Goal: Information Seeking & Learning: Learn about a topic

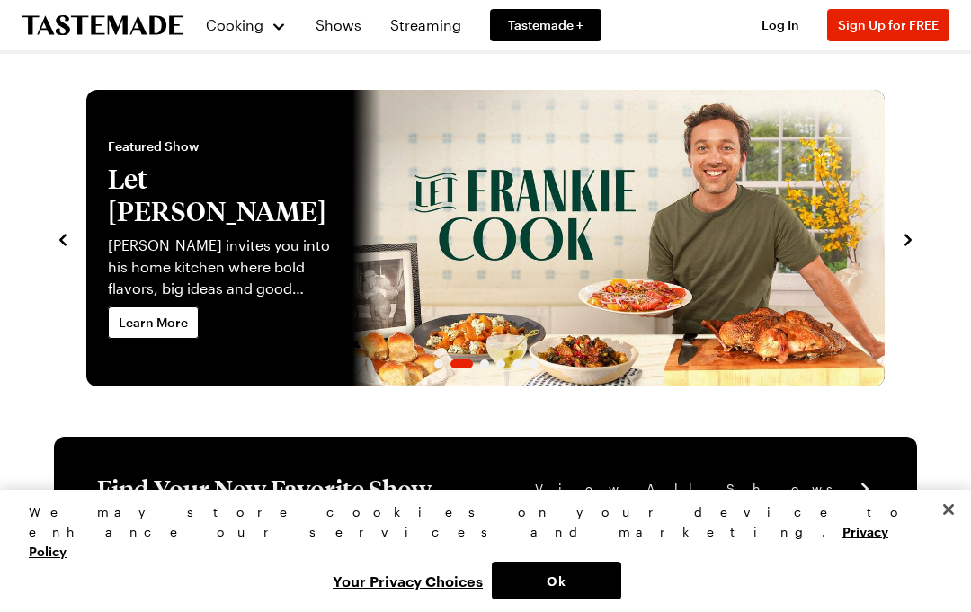
click at [791, 25] on span "Log In" at bounding box center [781, 24] width 38 height 15
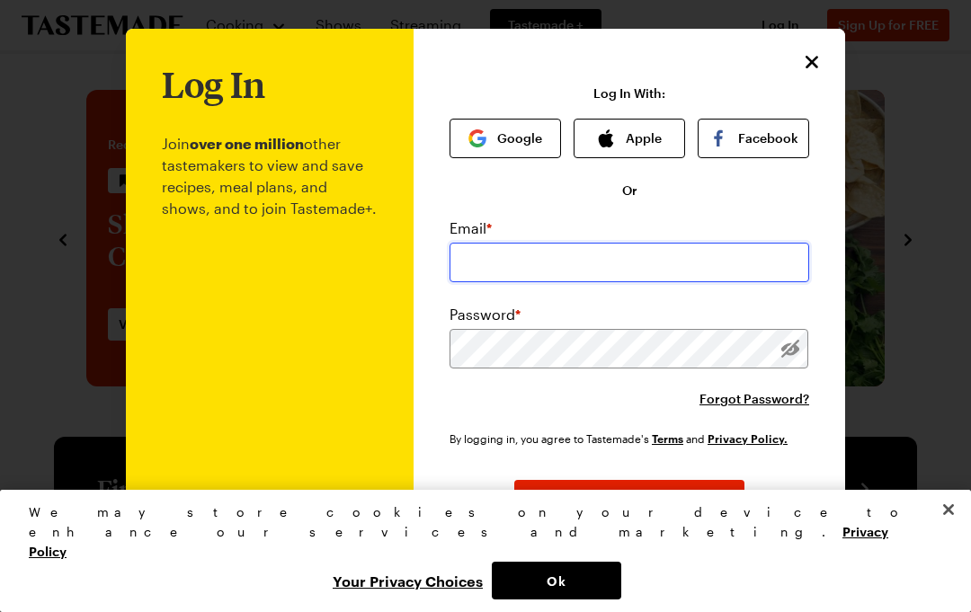
click at [742, 255] on input "email" at bounding box center [630, 263] width 360 height 40
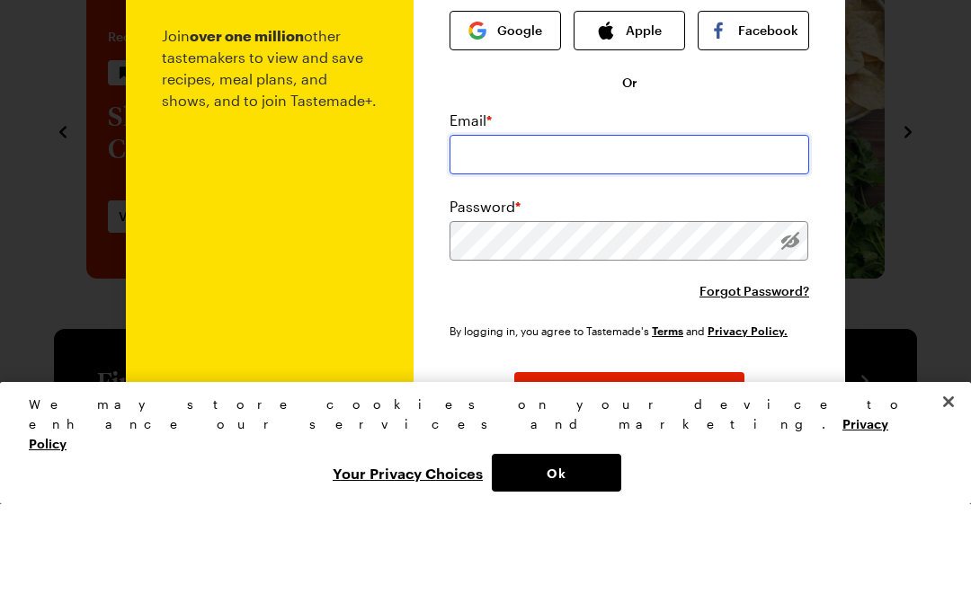
type input "[EMAIL_ADDRESS][DOMAIN_NAME]"
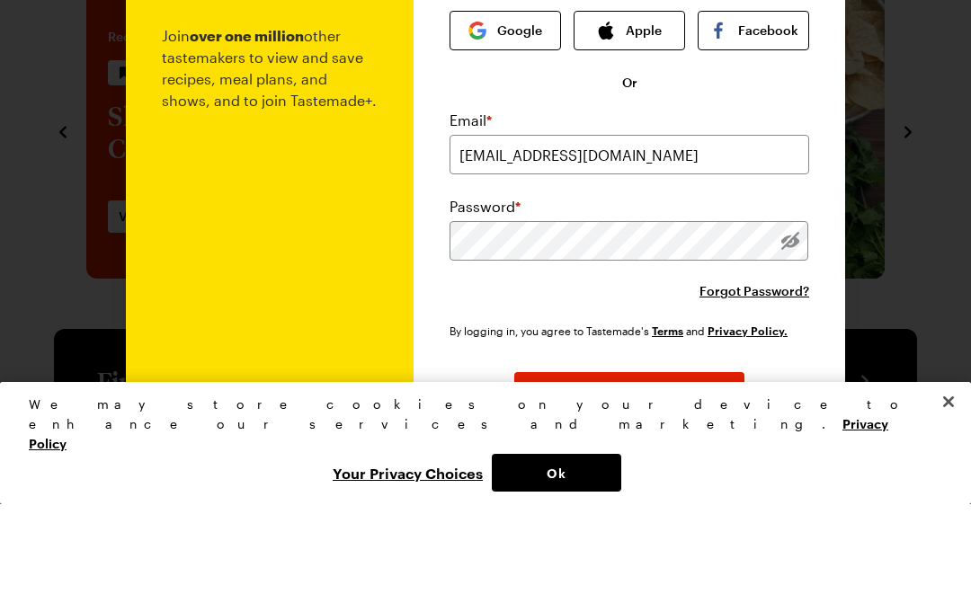
click at [630, 480] on button "Log In" at bounding box center [629, 500] width 230 height 40
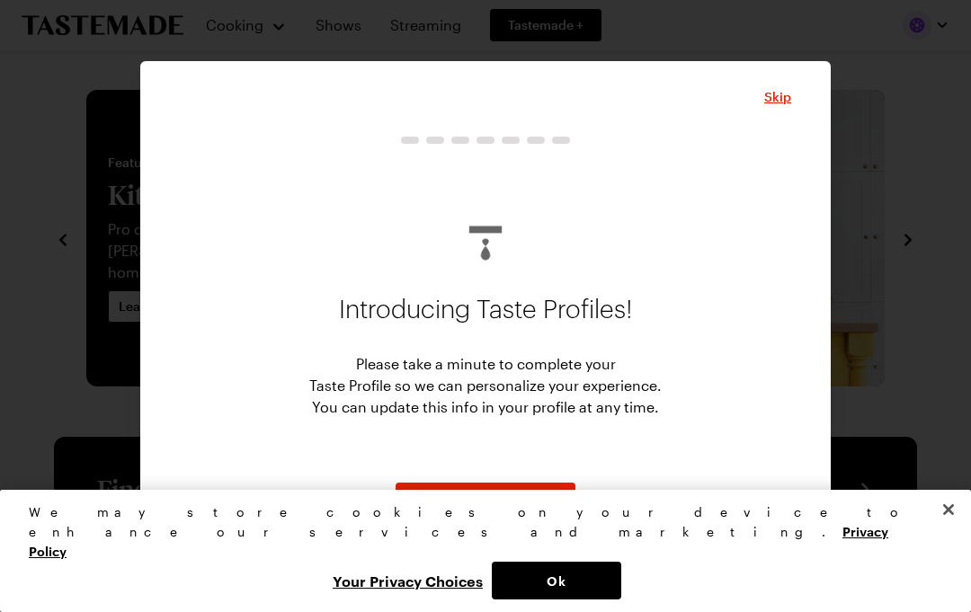
click at [790, 199] on div "Introducing Taste Profiles! Please take a minute to complete your Taste Profile…" at bounding box center [486, 313] width 612 height 317
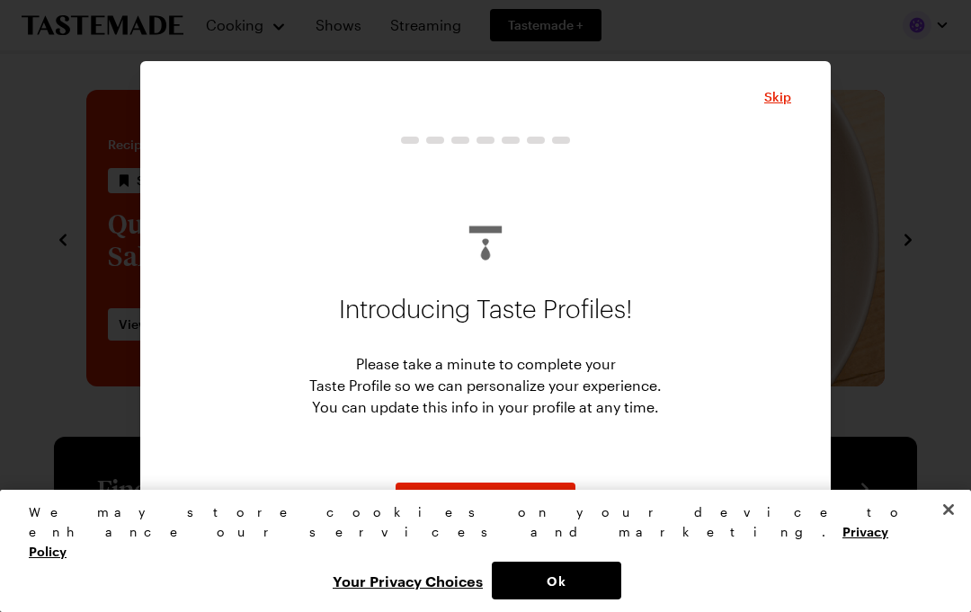
click at [778, 210] on div at bounding box center [486, 239] width 612 height 58
click at [781, 208] on div "Introducing Taste Profiles! Please take a minute to complete your Taste Profile…" at bounding box center [486, 313] width 612 height 317
click at [791, 197] on div "Introducing Taste Profiles! Please take a minute to complete your Taste Profile…" at bounding box center [486, 313] width 612 height 317
click at [792, 207] on div "Skip Introducing Taste Profiles! Please take a minute to complete your Taste Pr…" at bounding box center [485, 306] width 691 height 490
click at [787, 203] on div "Introducing Taste Profiles! Please take a minute to complete your Taste Profile…" at bounding box center [486, 313] width 612 height 317
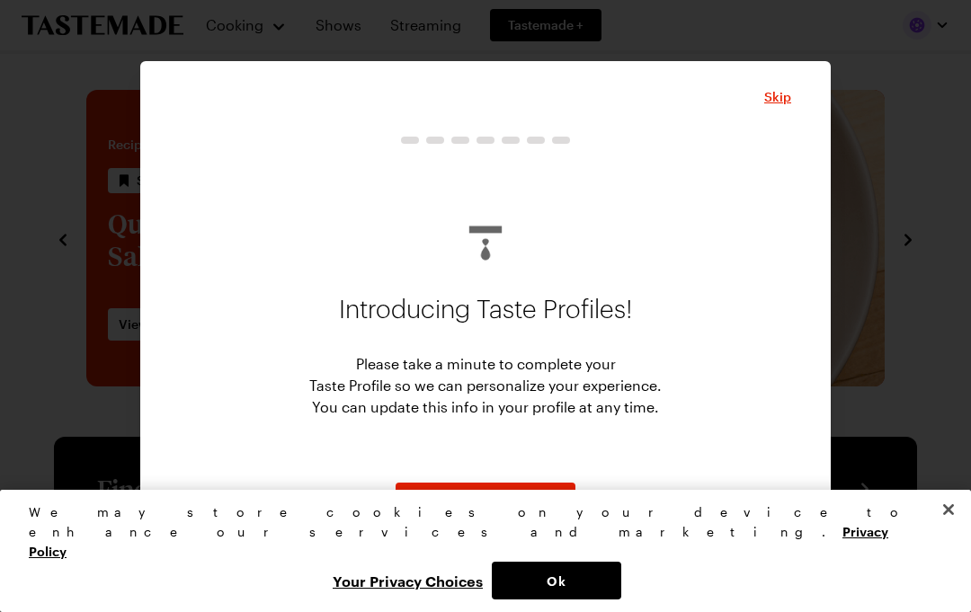
click at [787, 203] on div "Introducing Taste Profiles! Please take a minute to complete your Taste Profile…" at bounding box center [486, 313] width 612 height 317
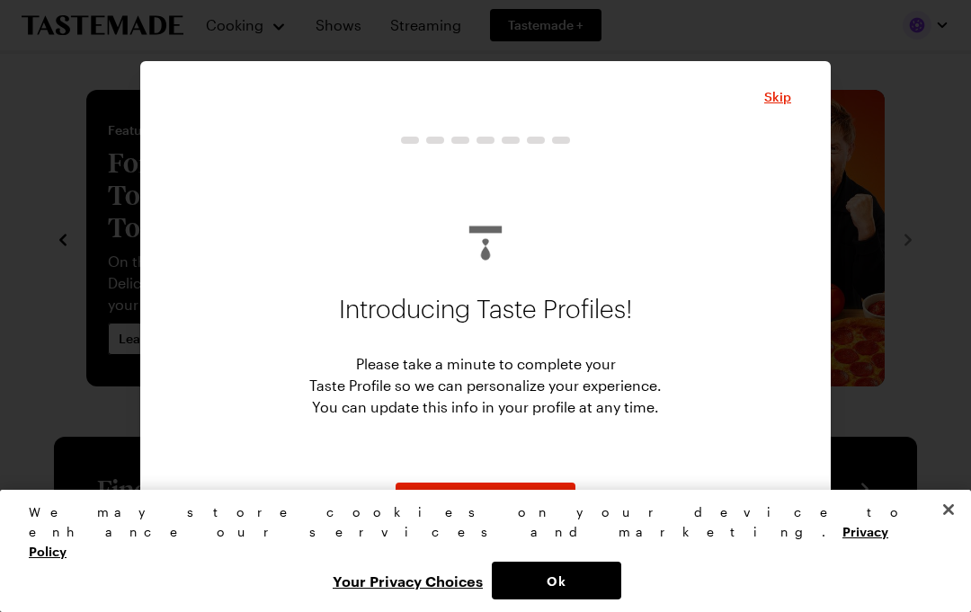
click at [797, 205] on div "Skip Introducing Taste Profiles! Please take a minute to complete your Taste Pr…" at bounding box center [485, 306] width 691 height 490
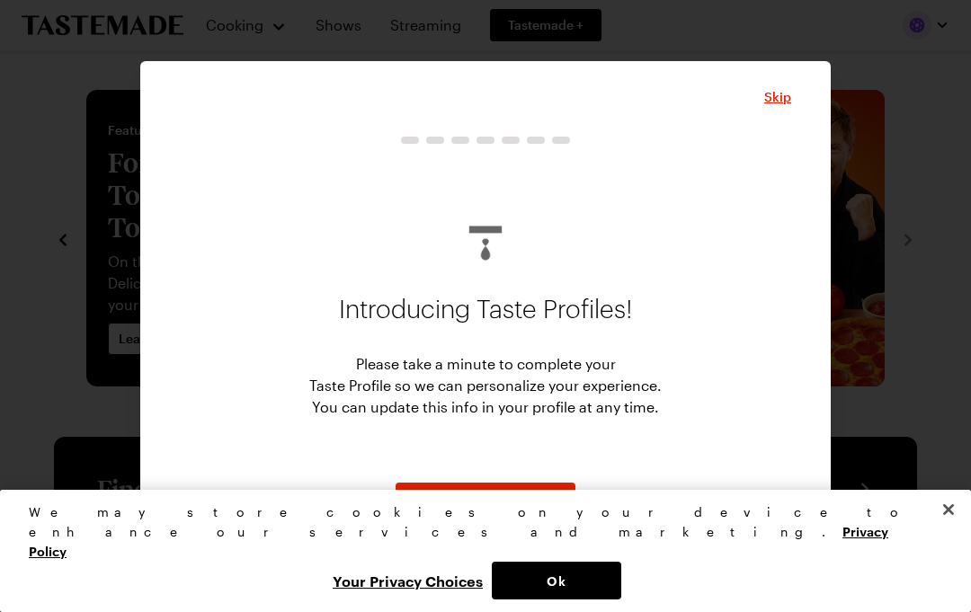
click at [790, 201] on div "Introducing Taste Profiles! Please take a minute to complete your Taste Profile…" at bounding box center [486, 313] width 612 height 317
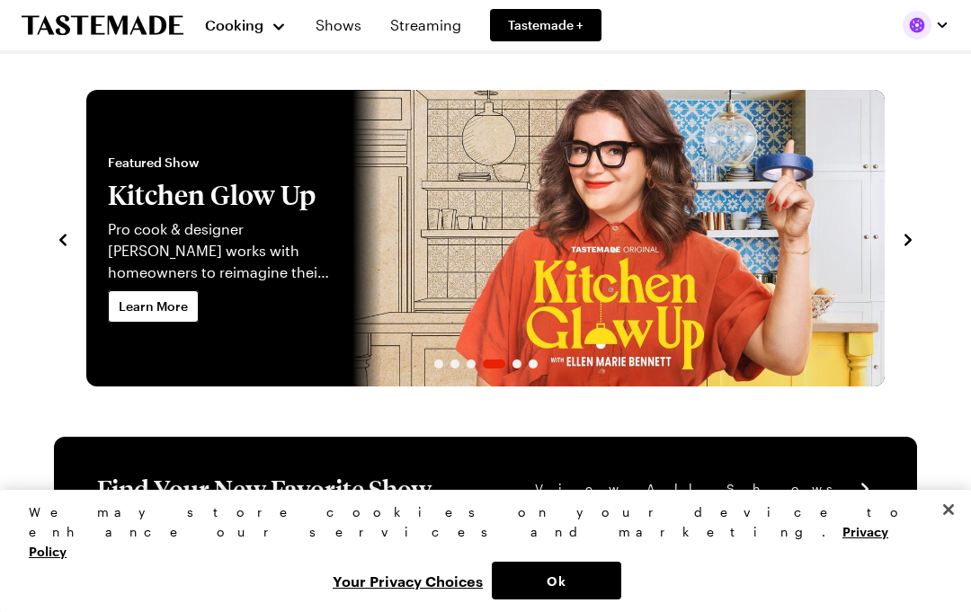
click at [236, 39] on button "Cooking" at bounding box center [246, 25] width 82 height 43
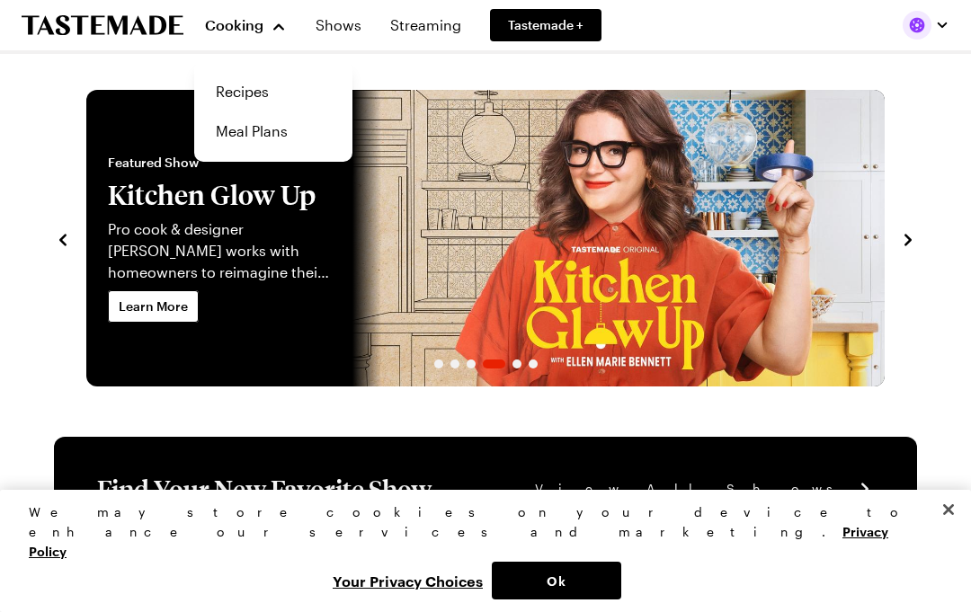
click at [221, 99] on link "Recipes" at bounding box center [273, 92] width 137 height 40
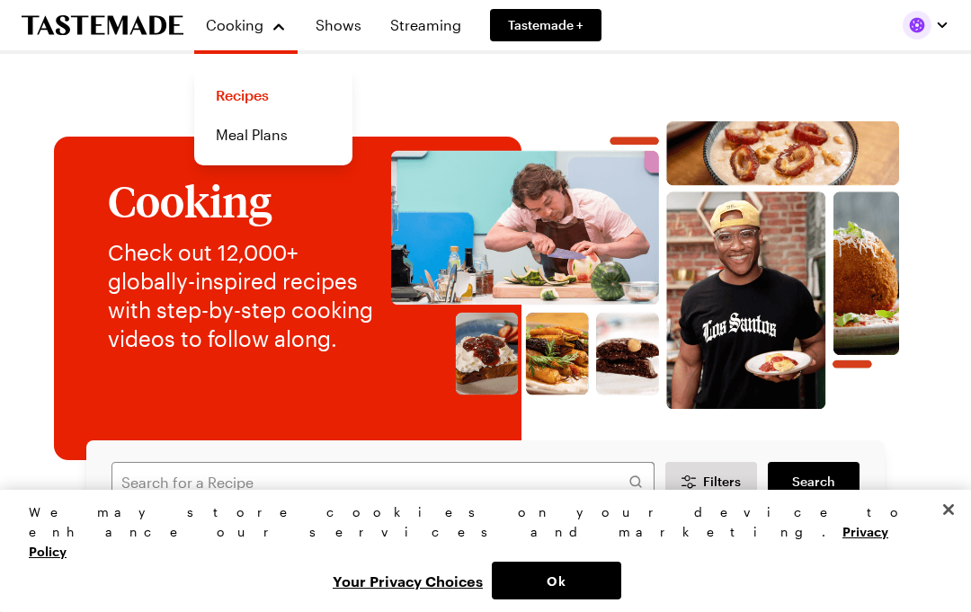
click at [240, 110] on link "Recipes" at bounding box center [273, 96] width 137 height 40
click at [125, 490] on input "text" at bounding box center [383, 482] width 543 height 40
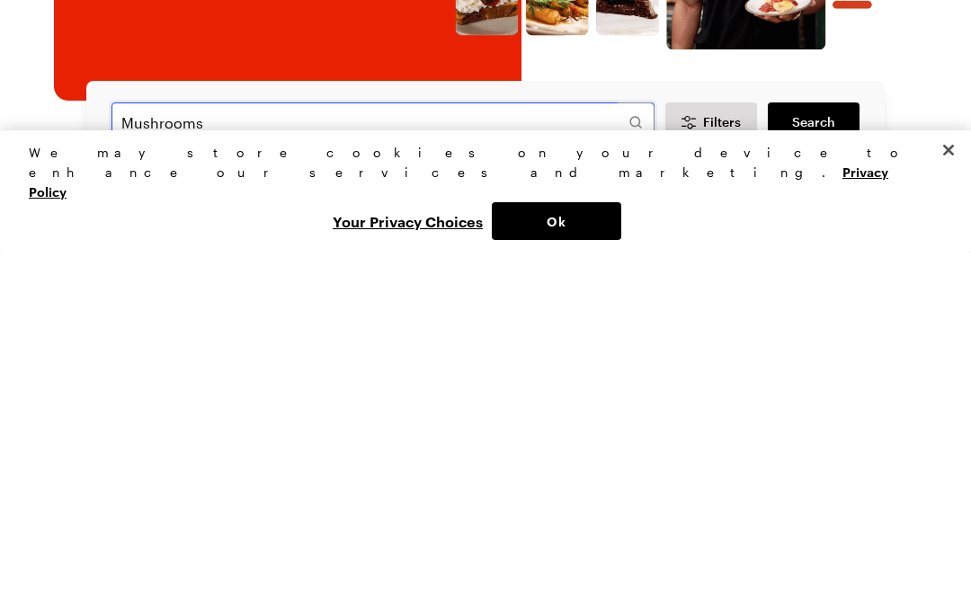
type input "Mushrooms"
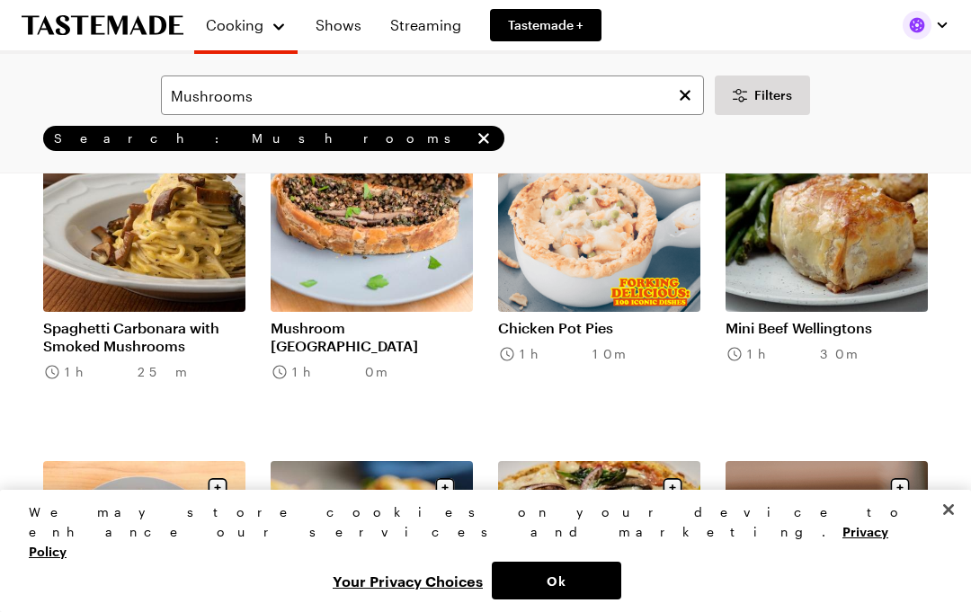
scroll to position [892, 0]
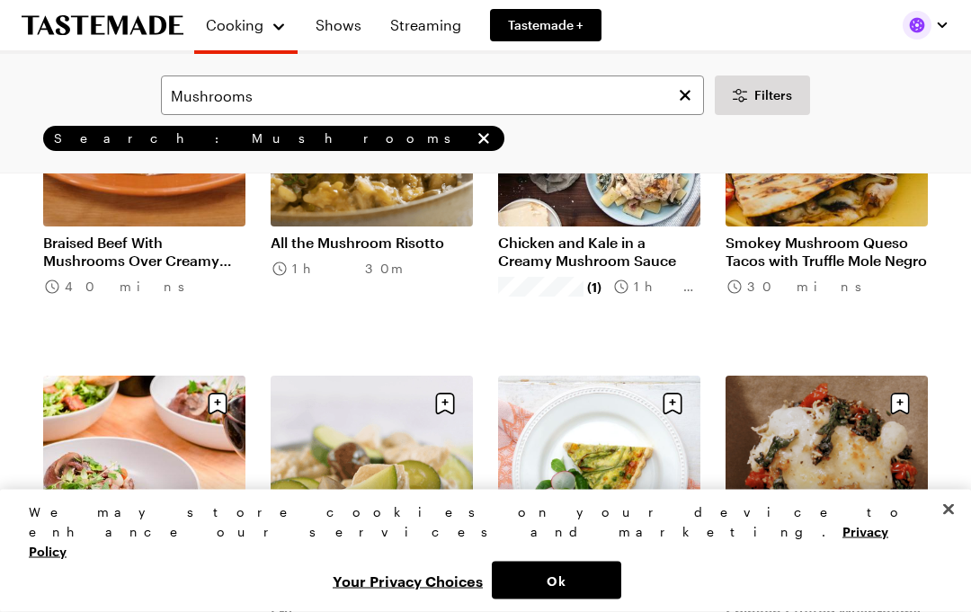
scroll to position [2385, 0]
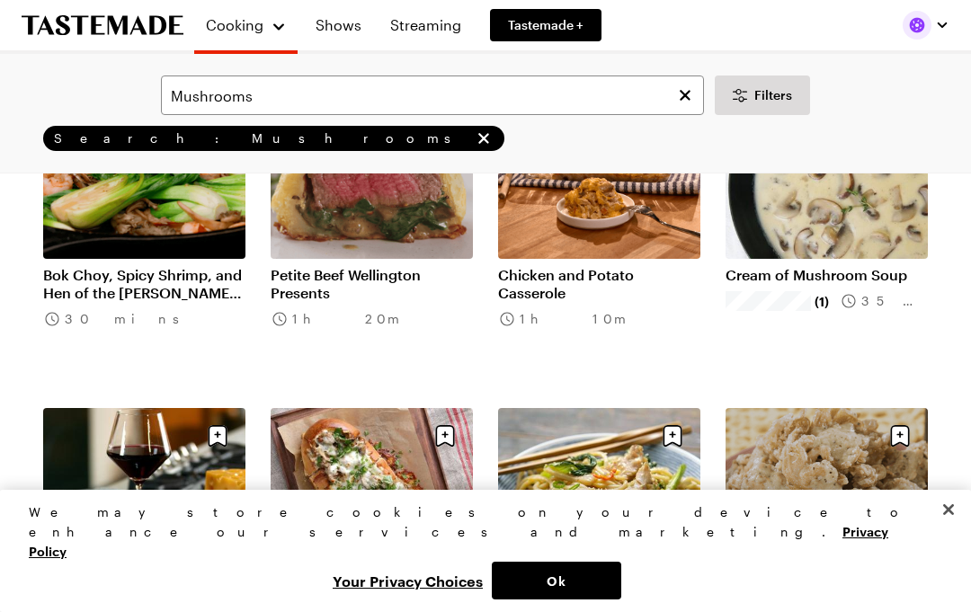
scroll to position [5900, 0]
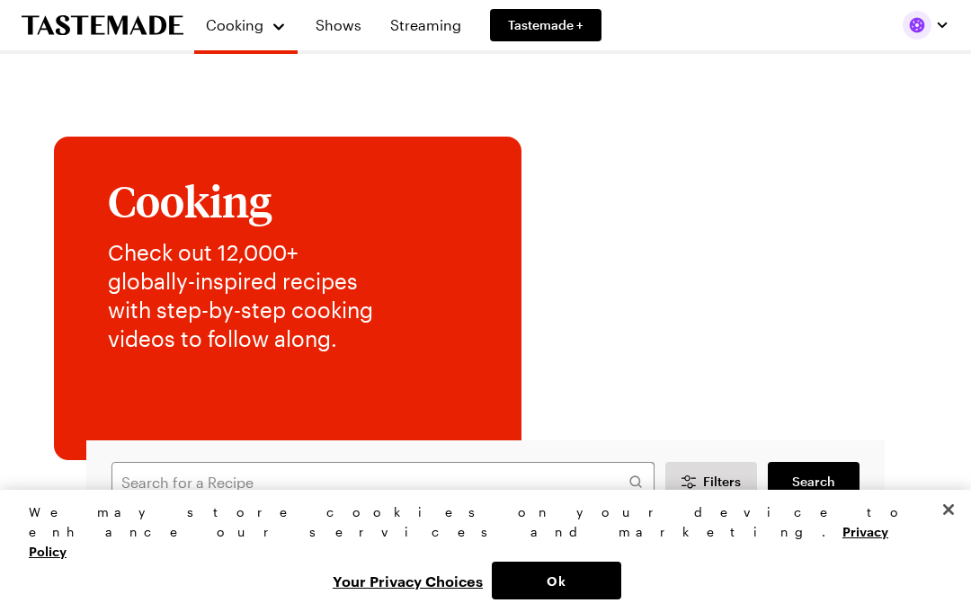
scroll to position [360, 0]
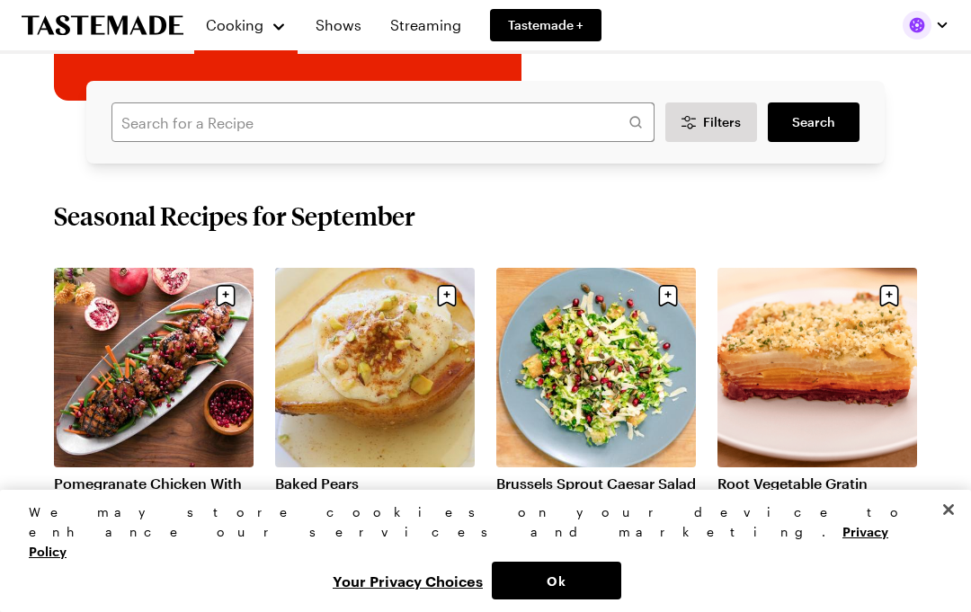
click at [343, 31] on link "Shows" at bounding box center [338, 25] width 67 height 50
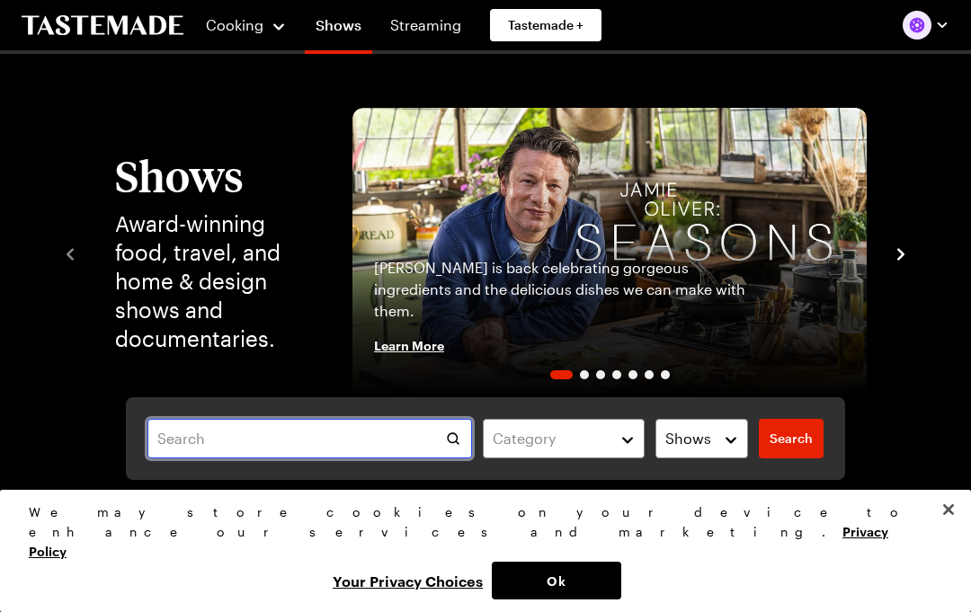
click at [442, 429] on input "text" at bounding box center [309, 439] width 325 height 40
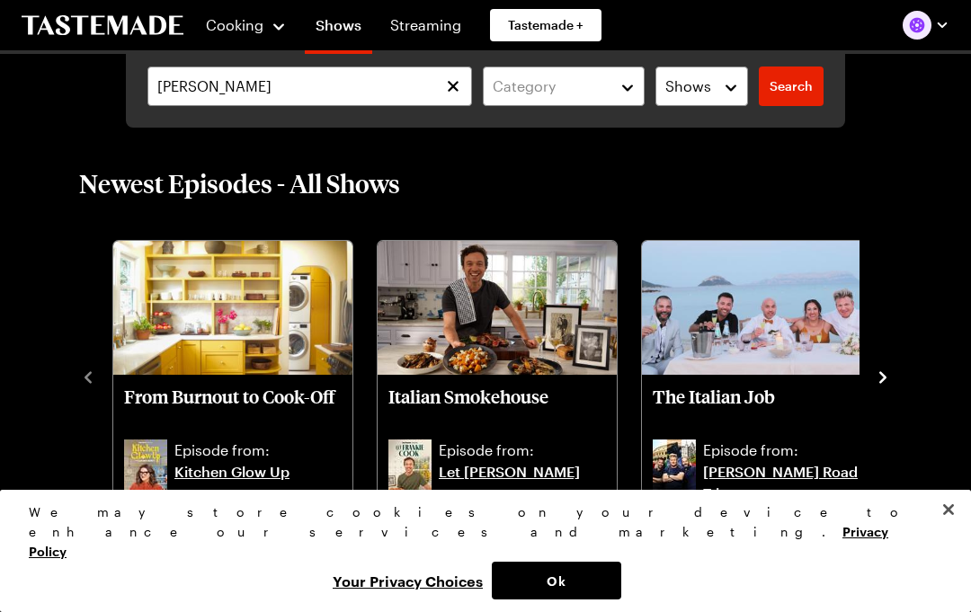
scroll to position [329, 0]
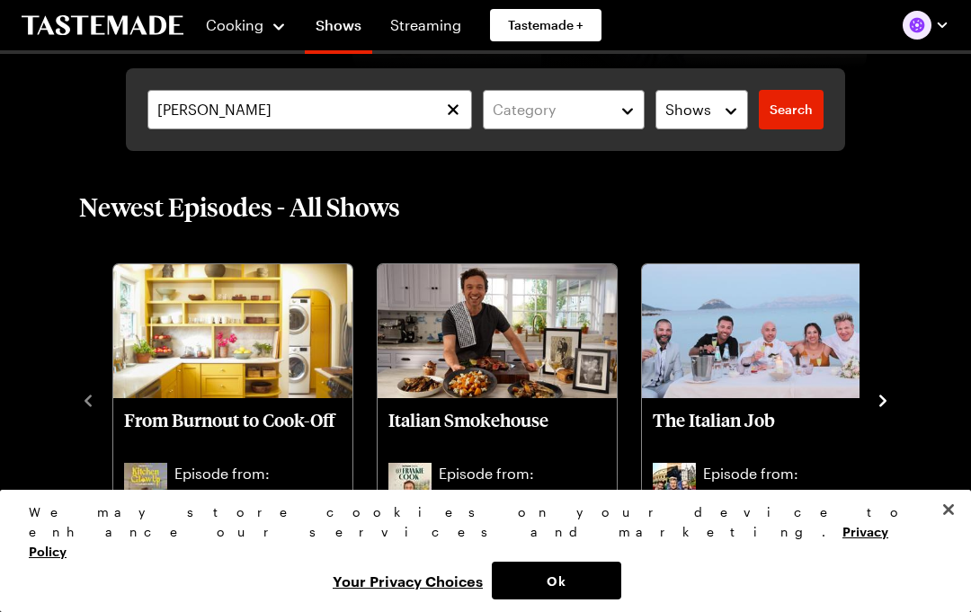
type input "Frankie"
click at [462, 497] on link "Let [PERSON_NAME]" at bounding box center [522, 506] width 167 height 43
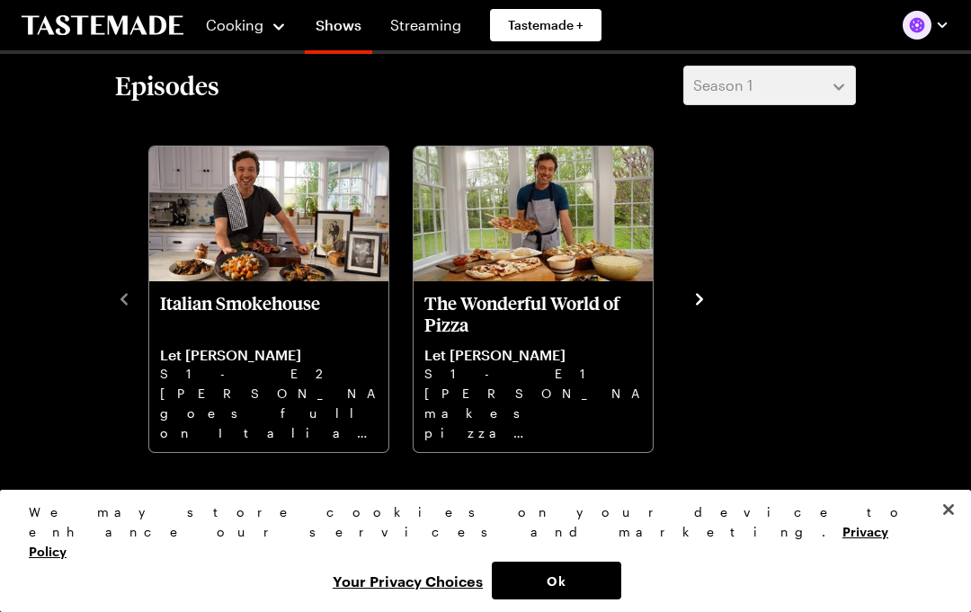
scroll to position [434, 0]
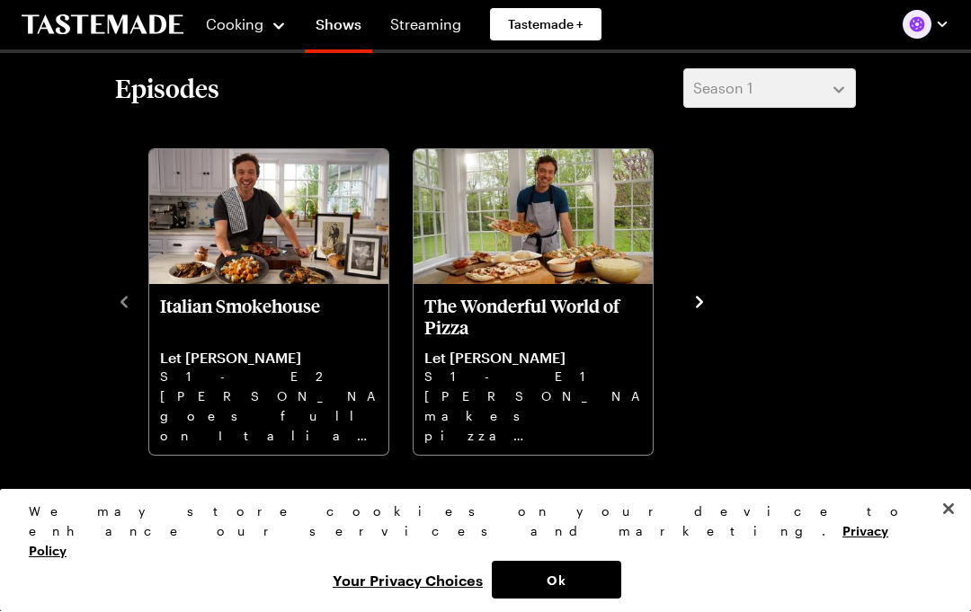
click at [114, 302] on div "Episodes Season 1 Italian Smokehouse Let Frankie Cook S1 - E2 Frankie goes full…" at bounding box center [485, 263] width 777 height 389
click at [745, 269] on div "Italian Smokehouse Let Frankie Cook S1 - E2 Frankie goes full on Italian steakh…" at bounding box center [485, 301] width 741 height 313
click at [699, 299] on icon "navigate to next item" at bounding box center [699, 303] width 7 height 12
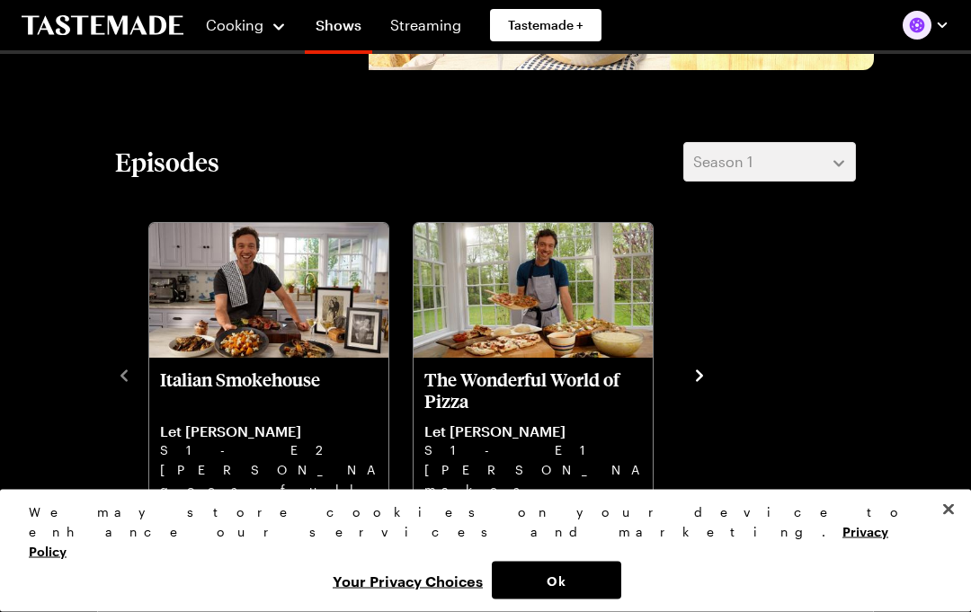
scroll to position [362, 0]
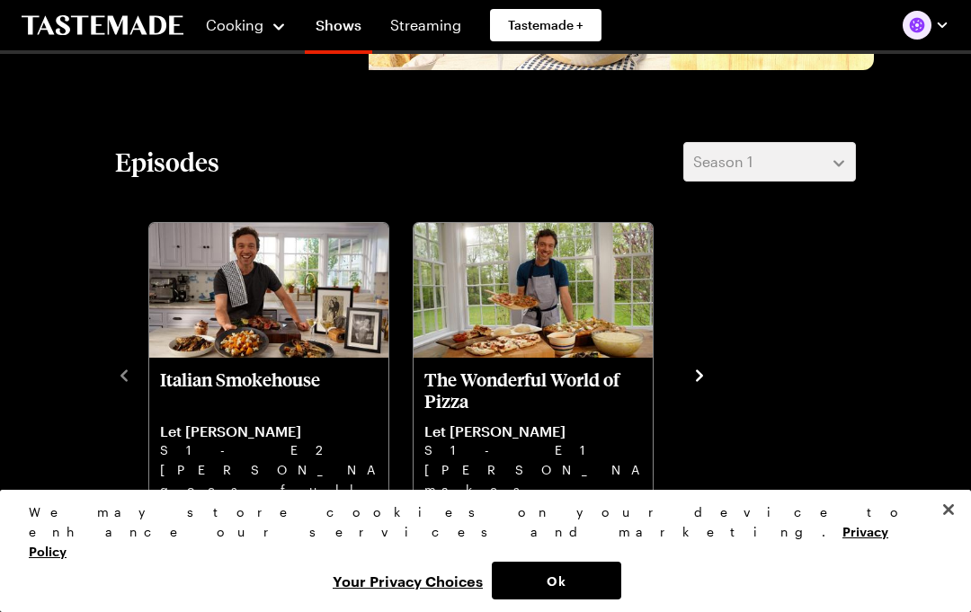
click at [196, 473] on p "Frankie goes full on Italian steakhouse with Treviso salad, ice cold martinis, …" at bounding box center [269, 489] width 218 height 58
click at [160, 493] on p "Frankie goes full on Italian steakhouse with Treviso salad, ice cold martinis, …" at bounding box center [269, 489] width 218 height 58
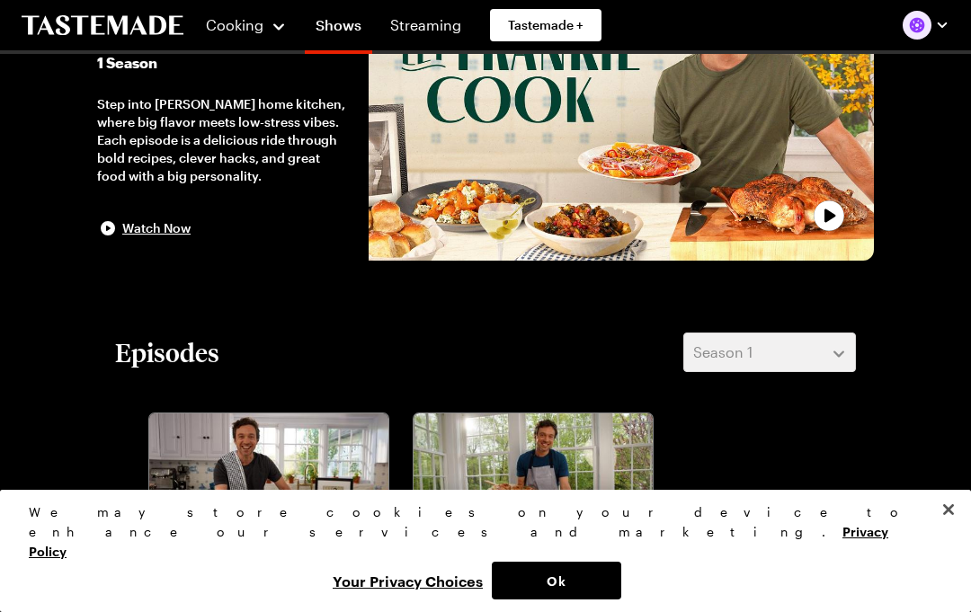
scroll to position [0, 0]
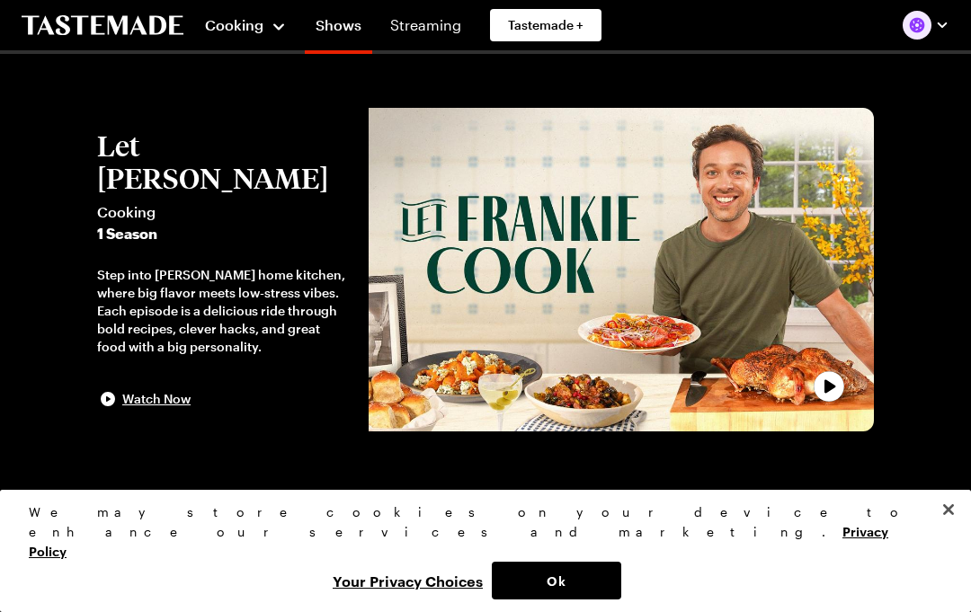
click at [255, 25] on span "Cooking" at bounding box center [234, 24] width 58 height 17
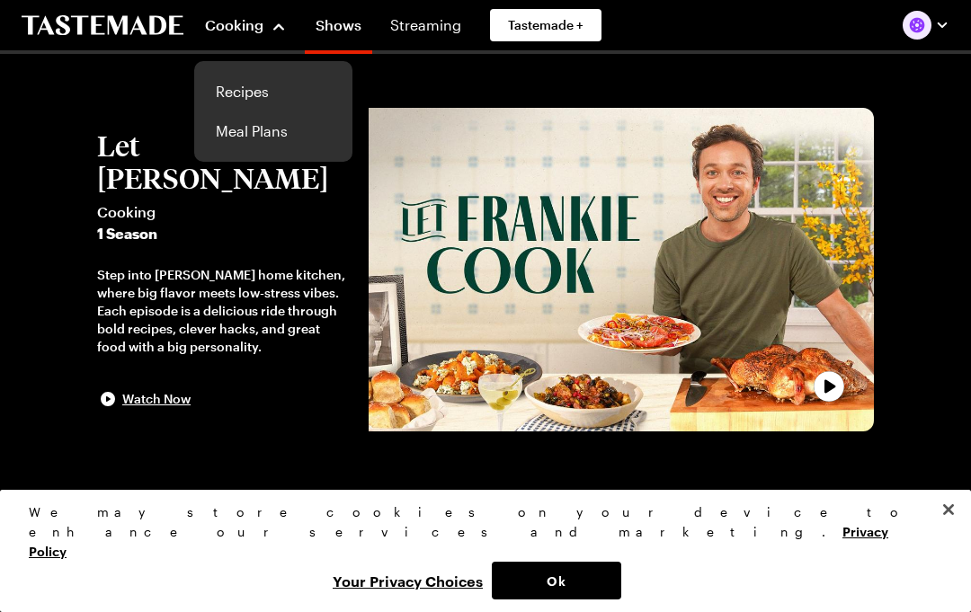
click at [261, 87] on link "Recipes" at bounding box center [273, 92] width 137 height 40
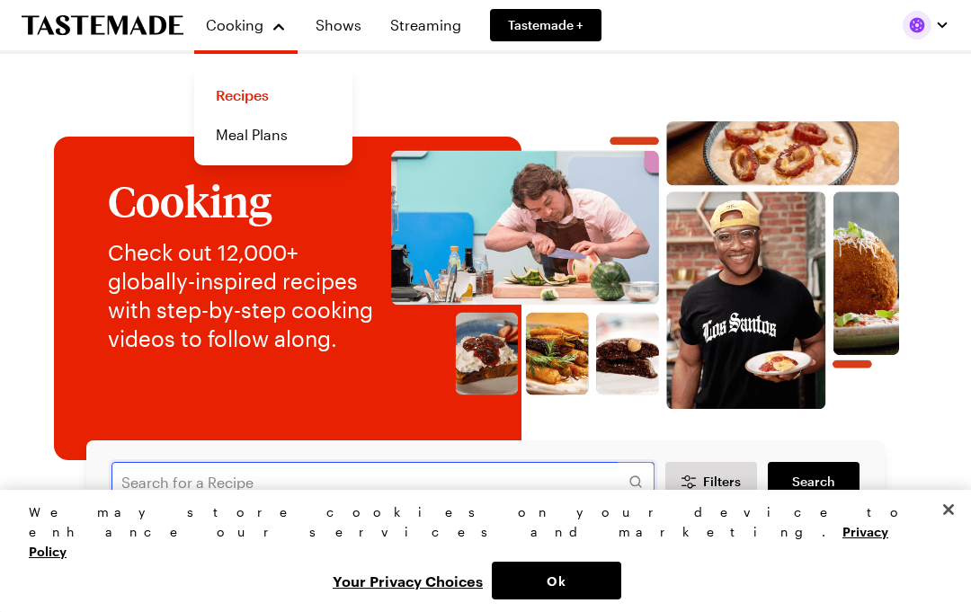
click at [395, 491] on input "text" at bounding box center [383, 482] width 543 height 40
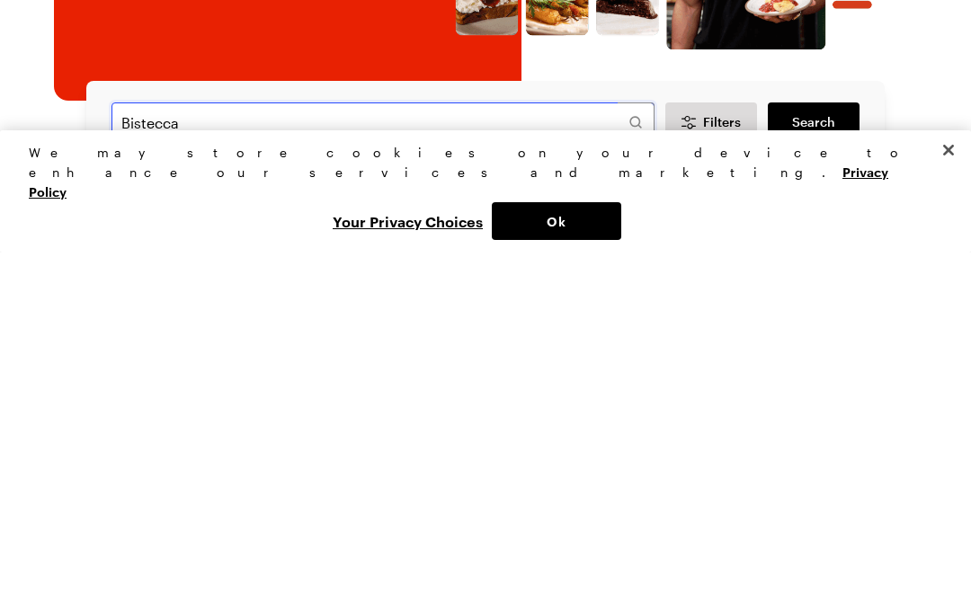
type input "Bistecca"
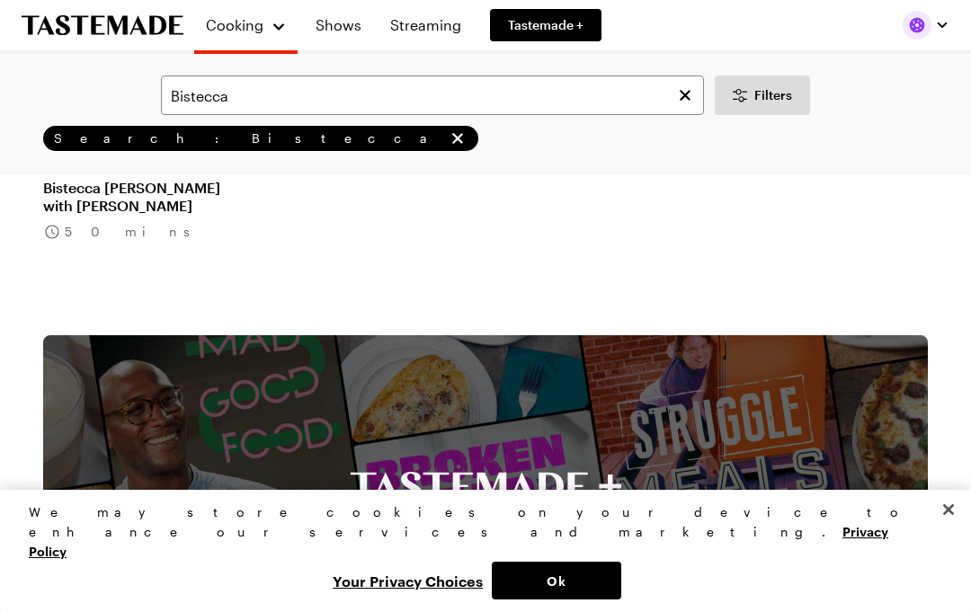
scroll to position [272, 0]
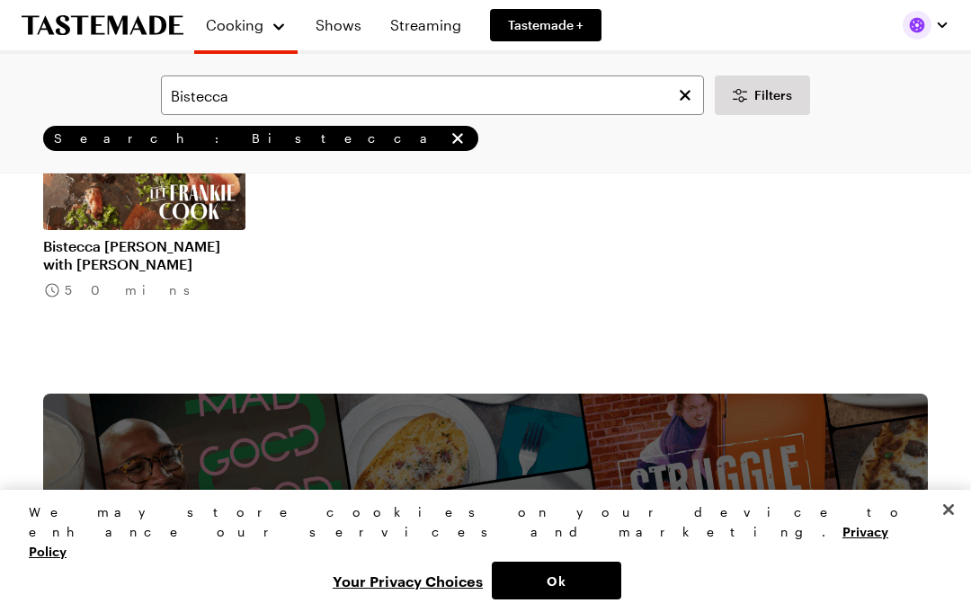
click at [85, 237] on link "Bistecca Florentina with Salmoriglio" at bounding box center [144, 255] width 202 height 36
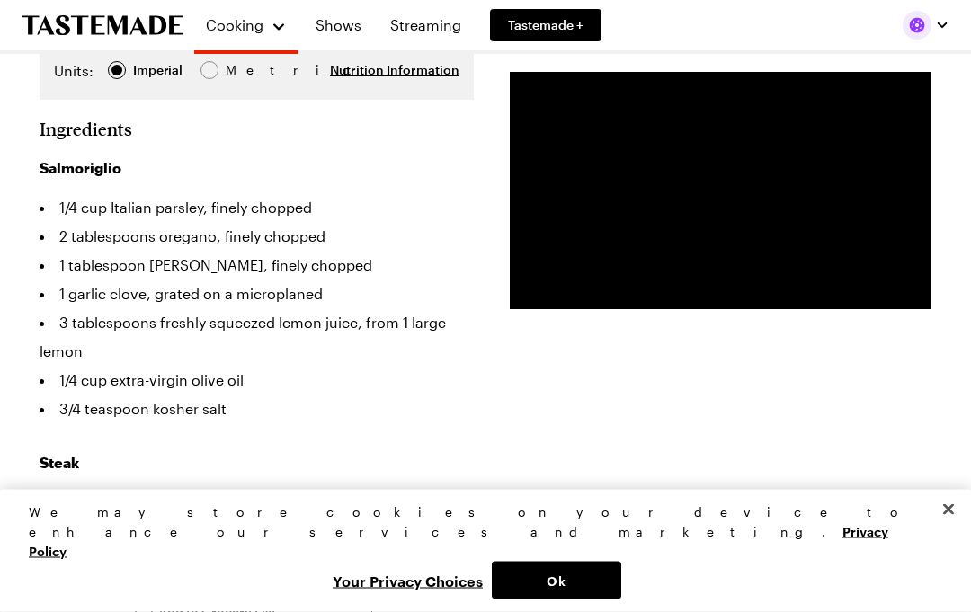
scroll to position [532, 0]
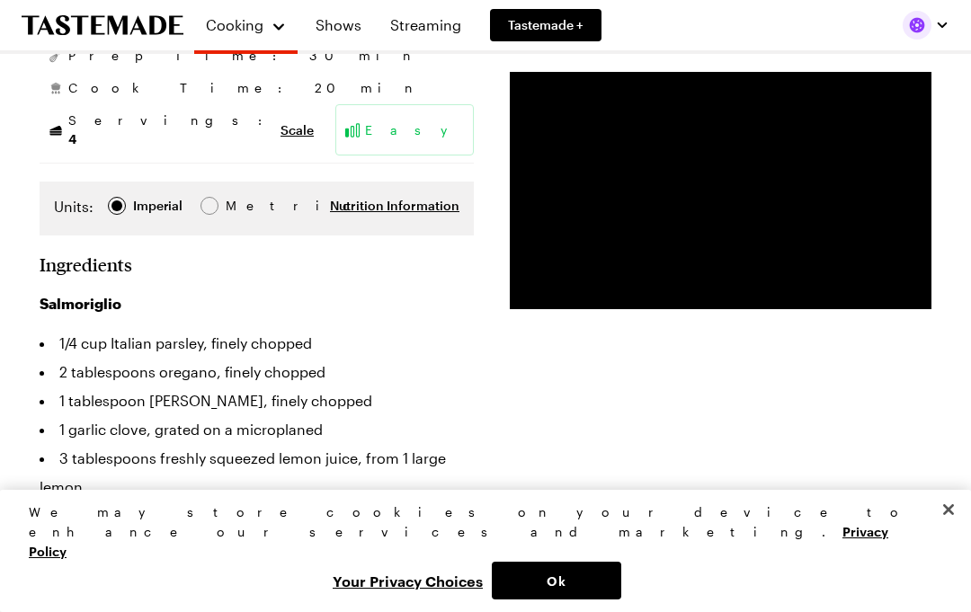
type textarea "x"
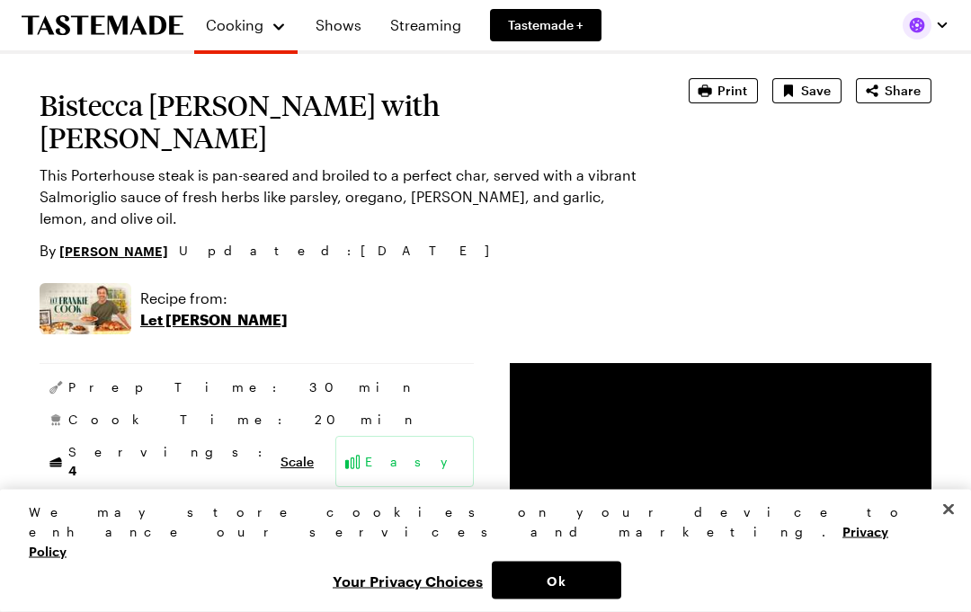
scroll to position [0, 0]
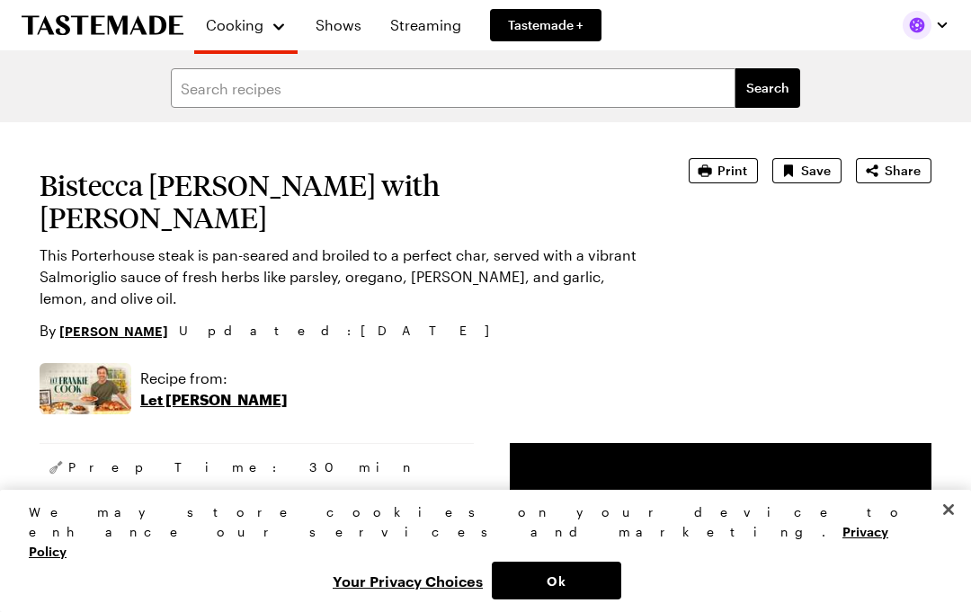
click at [156, 389] on p "Let [PERSON_NAME]" at bounding box center [213, 400] width 147 height 22
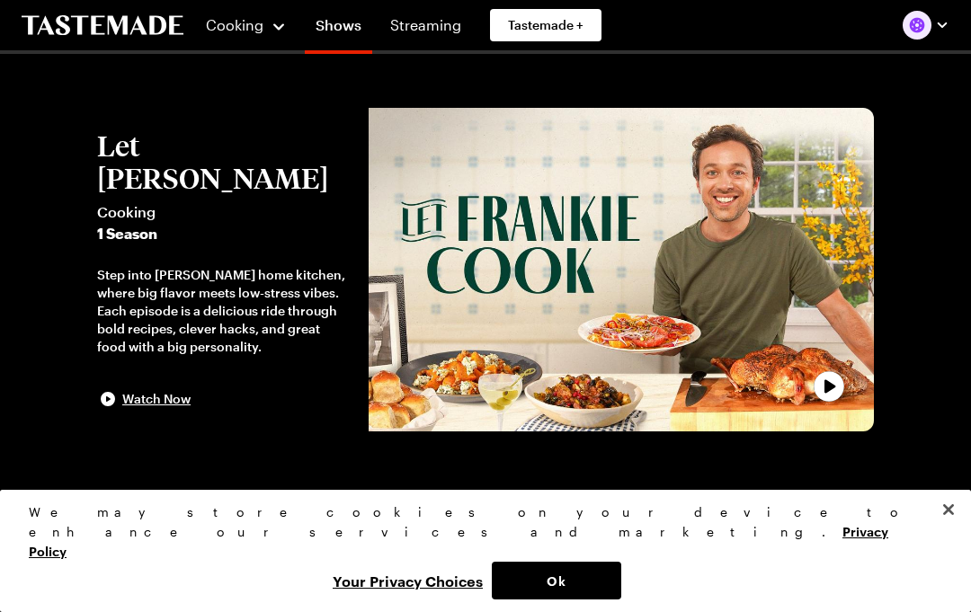
click at [159, 363] on button "Let Frankie Cook Cooking 1 Season Step into Frankie Celenza’s home kitchen, whe…" at bounding box center [224, 270] width 254 height 281
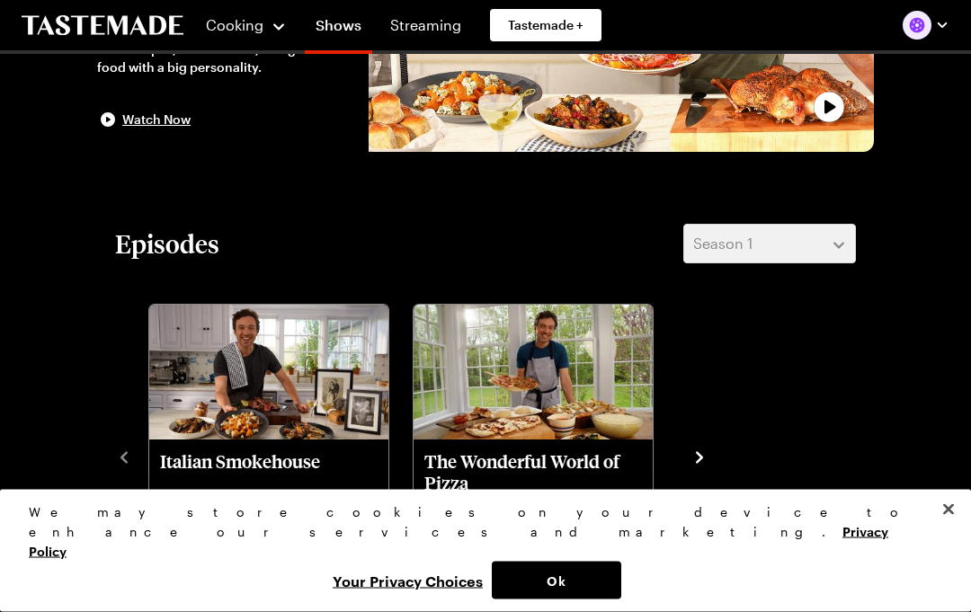
scroll to position [280, 0]
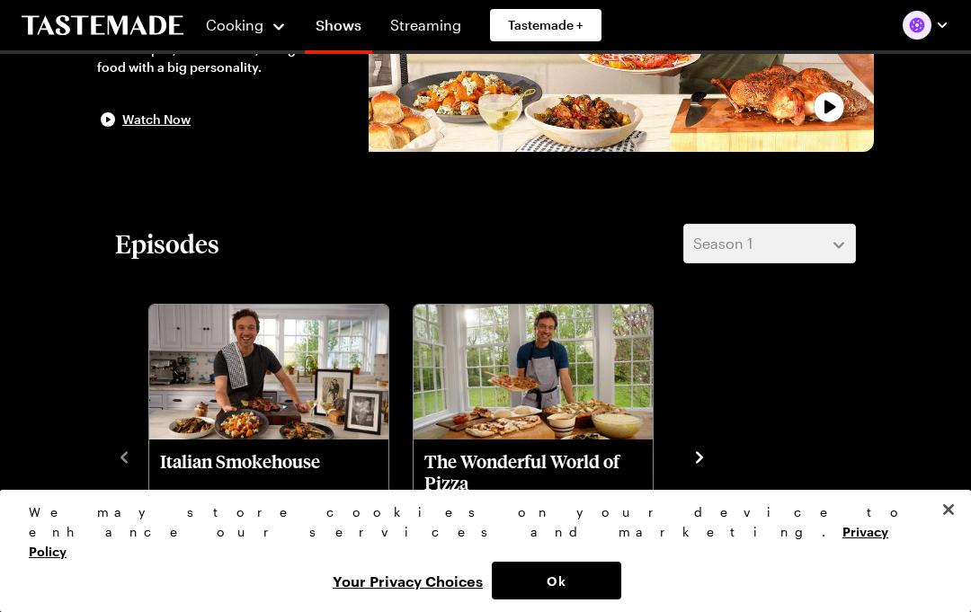
click at [231, 25] on span "Cooking" at bounding box center [235, 24] width 58 height 17
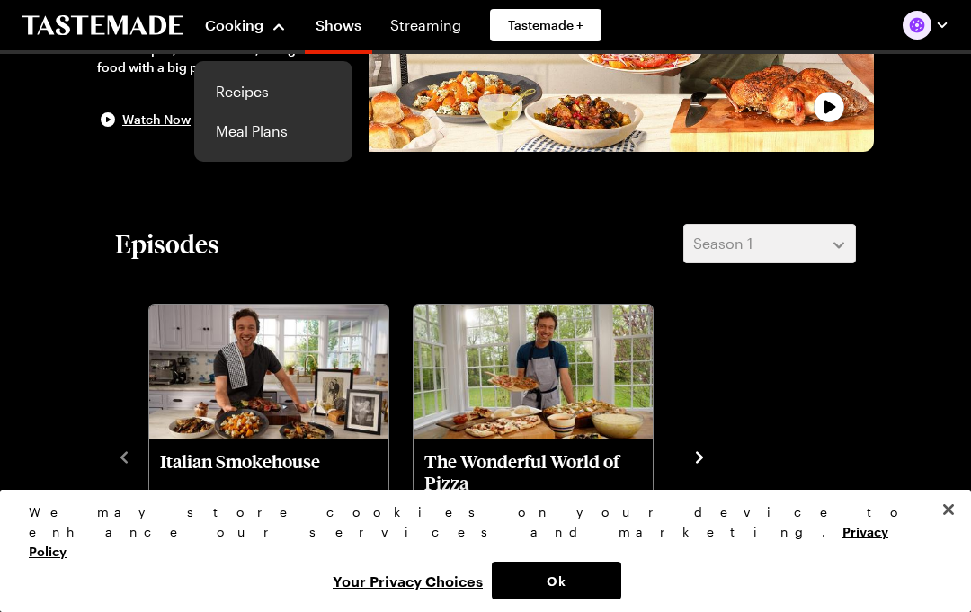
click at [246, 93] on link "Recipes" at bounding box center [273, 92] width 137 height 40
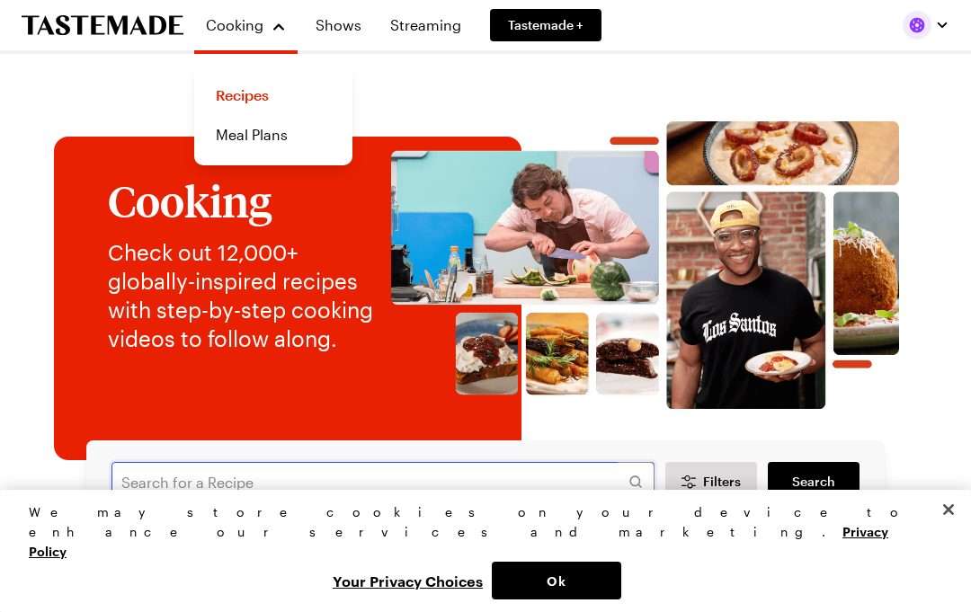
click at [574, 489] on input "text" at bounding box center [383, 482] width 543 height 40
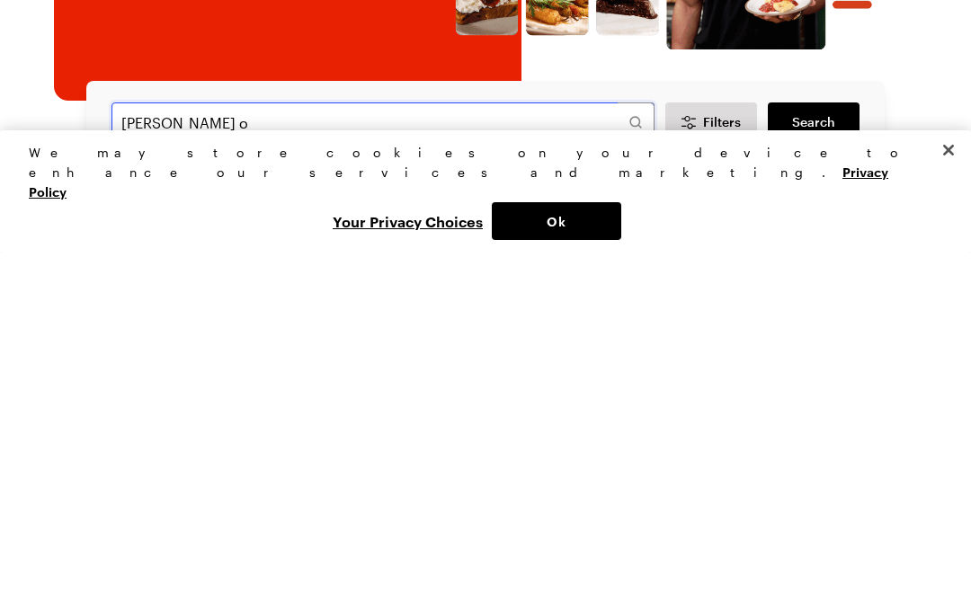
type input "Travis’s o"
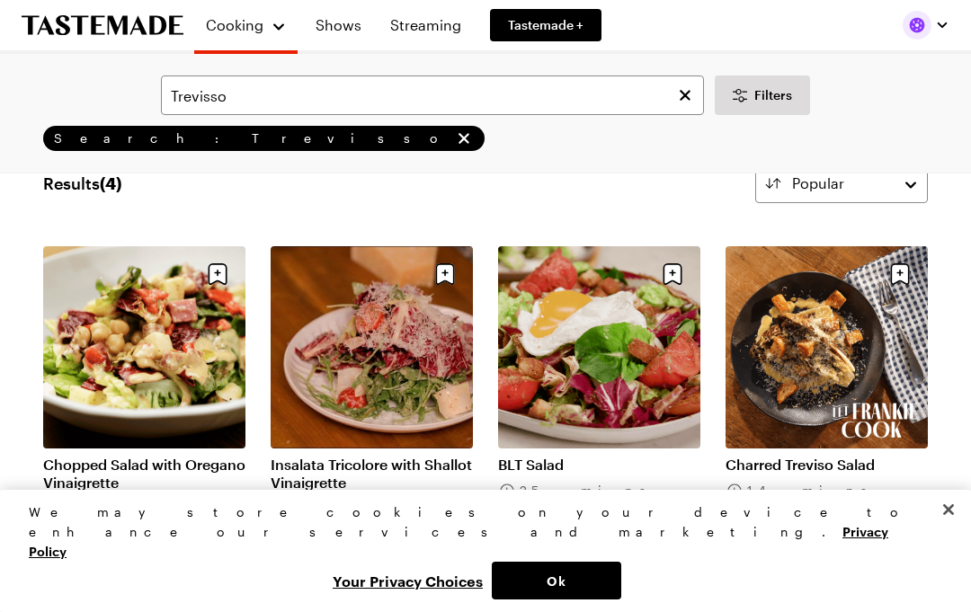
scroll to position [52, 0]
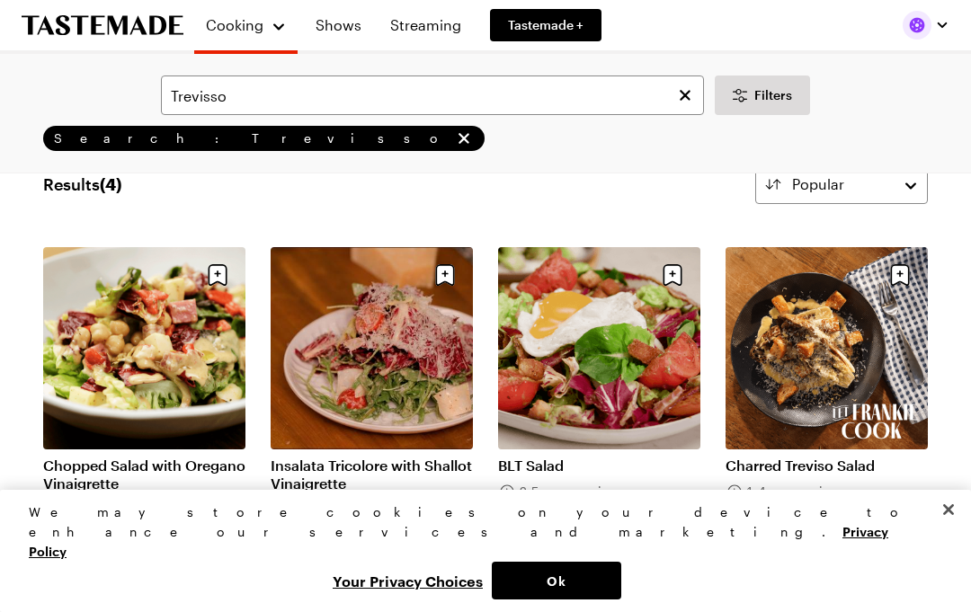
click at [878, 457] on link "Charred Treviso Salad" at bounding box center [827, 466] width 202 height 18
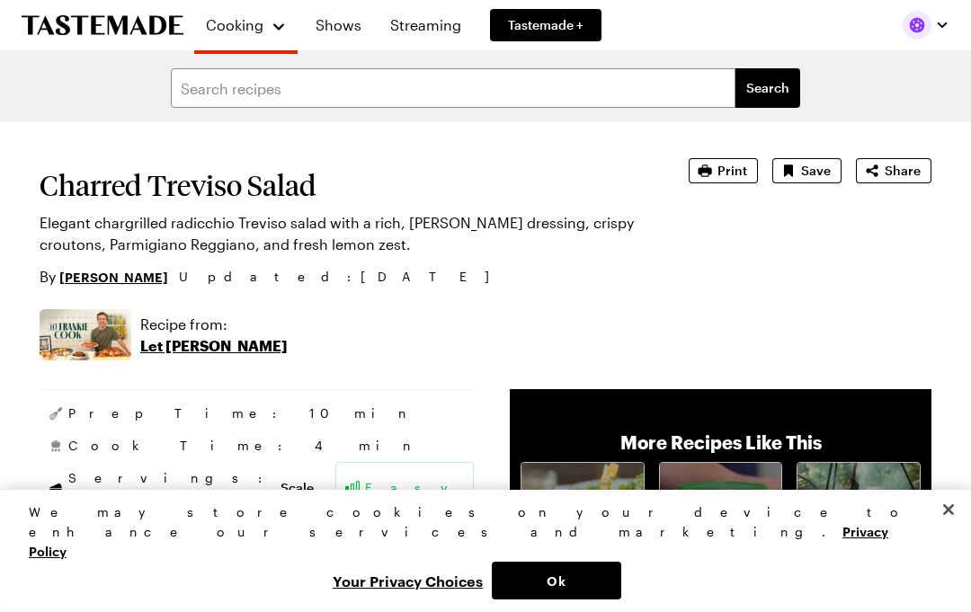
click at [806, 174] on span "Save" at bounding box center [816, 171] width 30 height 18
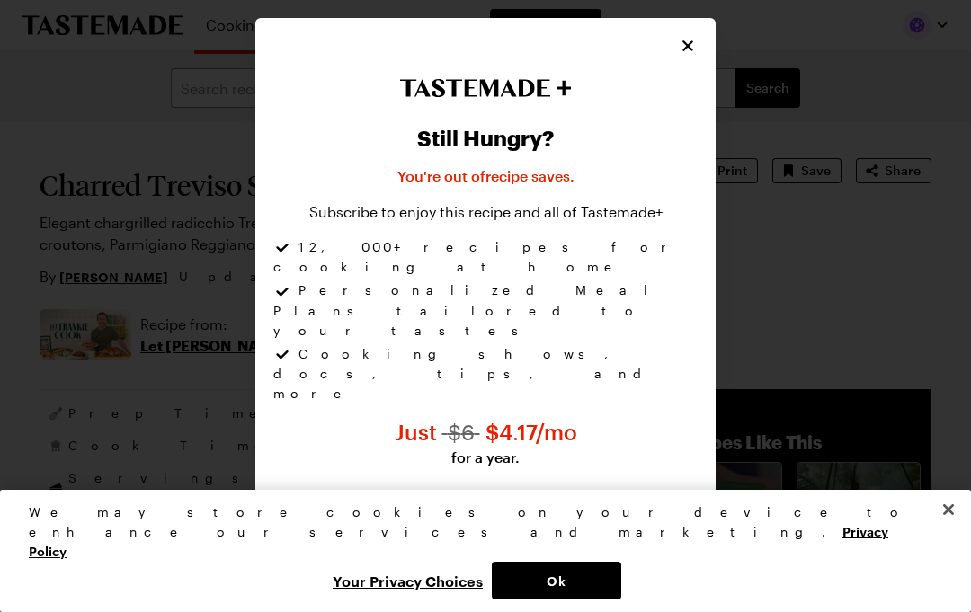
click at [673, 102] on div "Still Hungry? You're out of recipe saves . Subscribe to enjoy this recipe and a…" at bounding box center [485, 306] width 460 height 576
click at [690, 55] on icon "Close" at bounding box center [688, 46] width 18 height 18
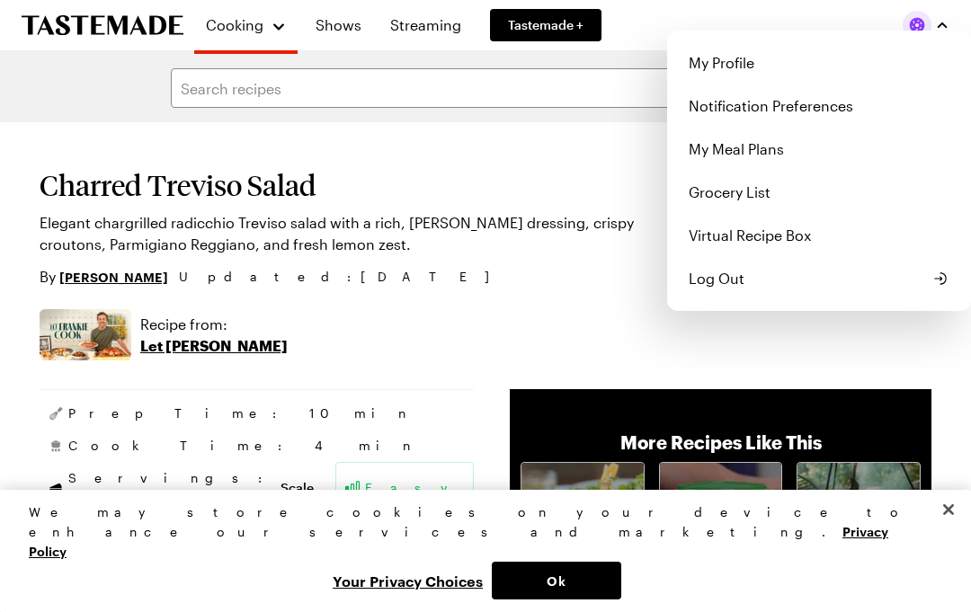
click at [952, 530] on button "Close" at bounding box center [949, 510] width 40 height 40
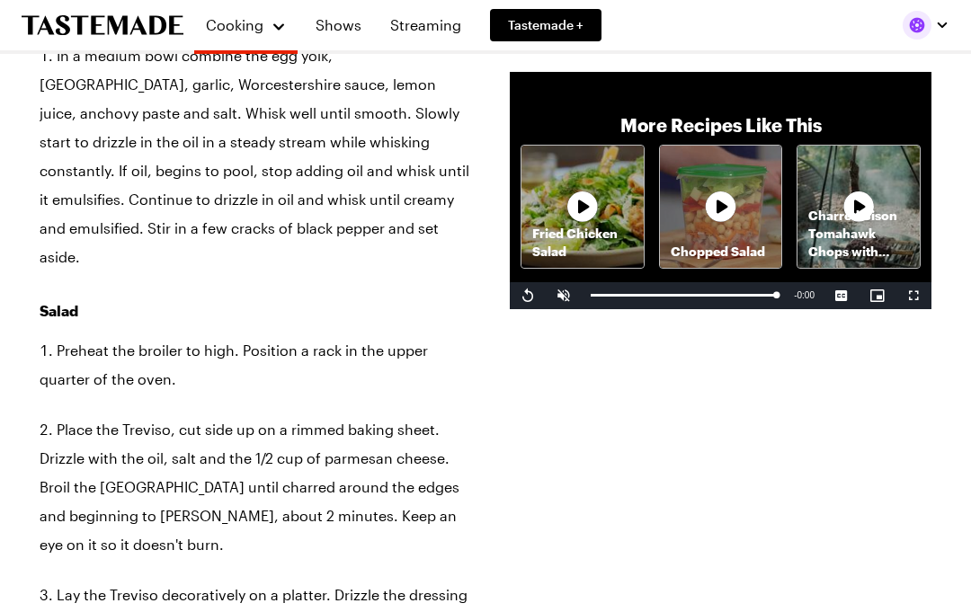
scroll to position [1473, 0]
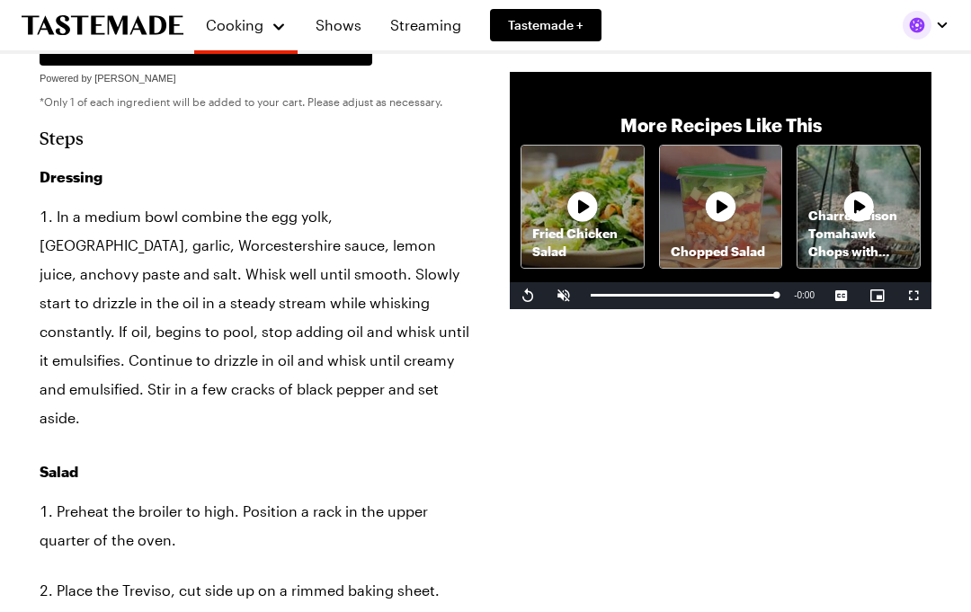
type textarea "x"
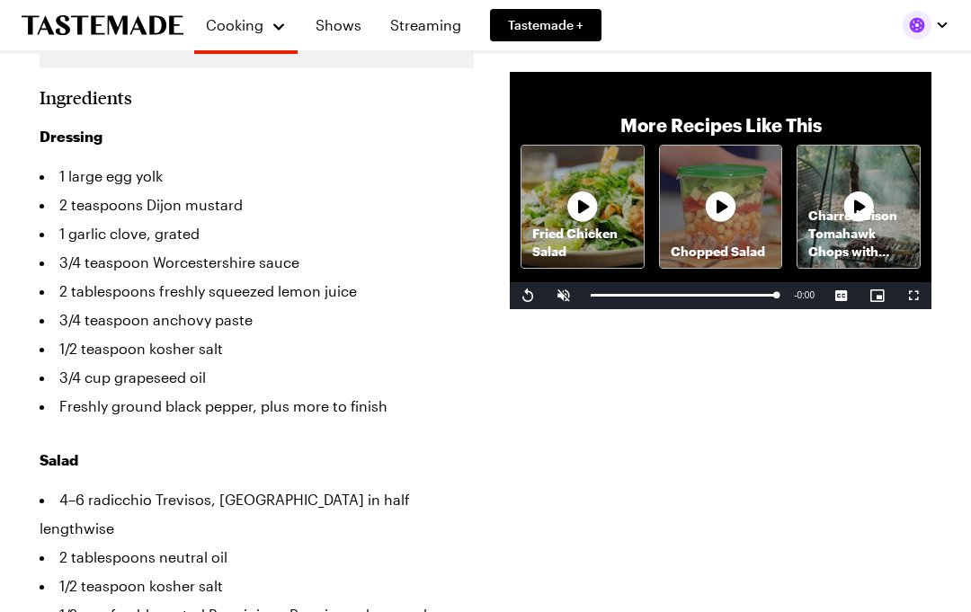
scroll to position [524, 0]
click at [342, 30] on link "Shows" at bounding box center [338, 25] width 67 height 50
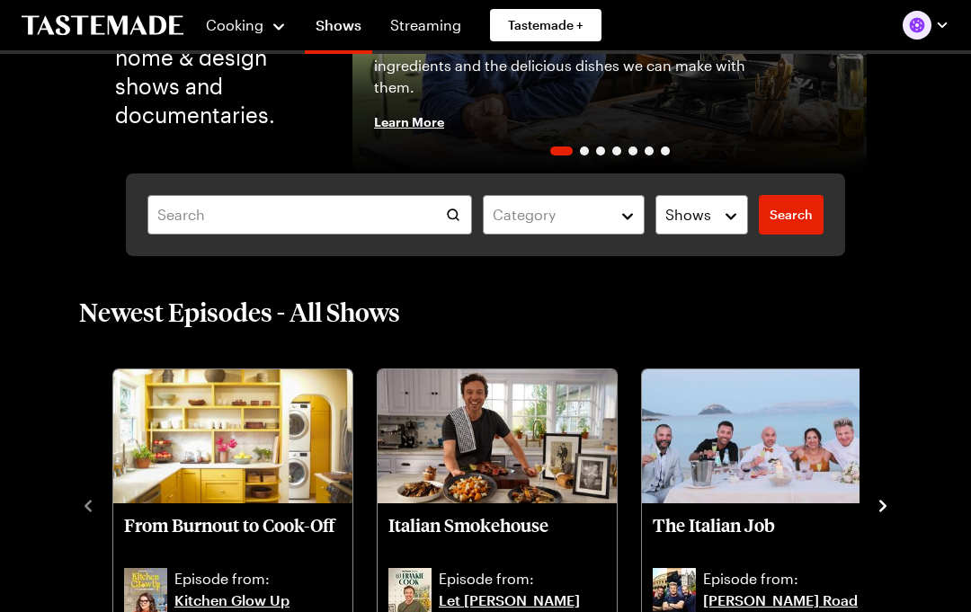
scroll to position [255, 0]
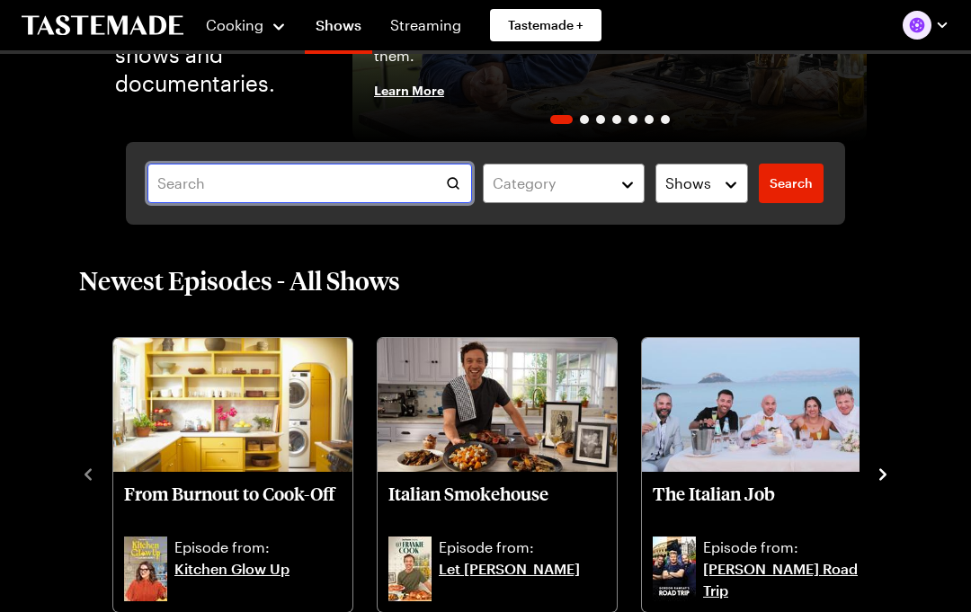
click at [174, 195] on input "text" at bounding box center [309, 184] width 325 height 40
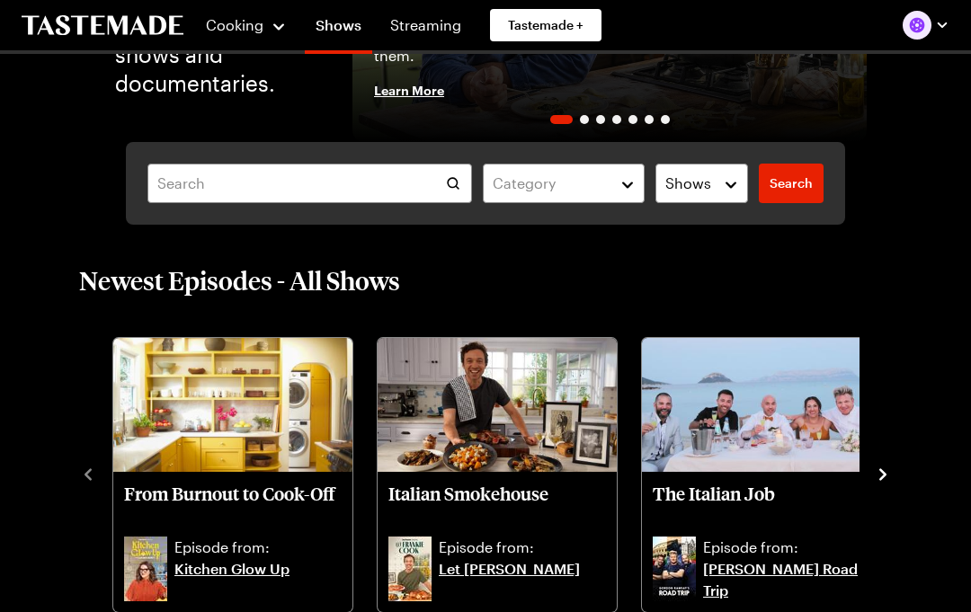
click at [944, 303] on div "Newest Episodes - All Shows From Burnout to Cook-Off Episode from: Kitchen Glow…" at bounding box center [485, 439] width 921 height 351
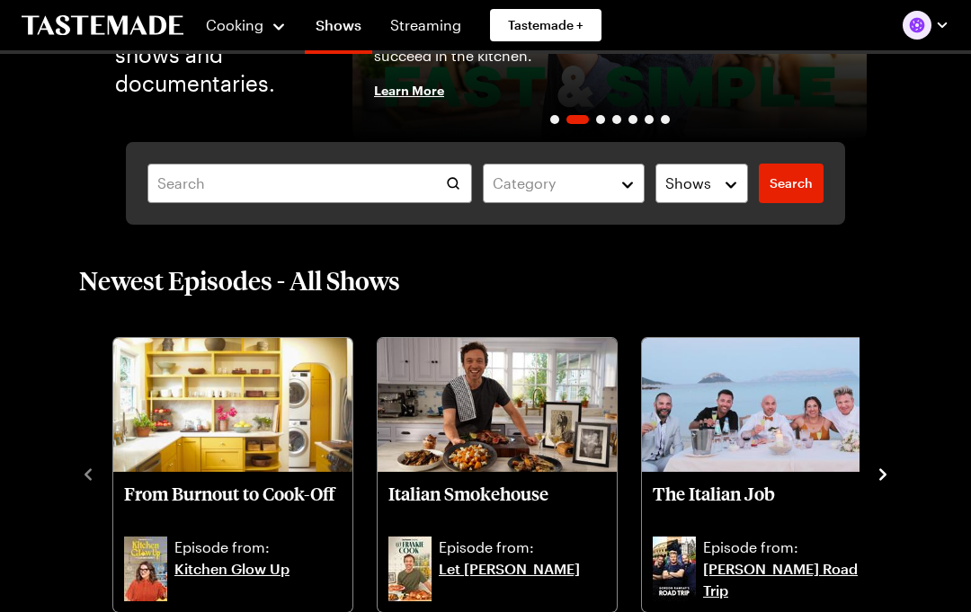
click at [518, 578] on link "Let [PERSON_NAME]" at bounding box center [522, 579] width 167 height 43
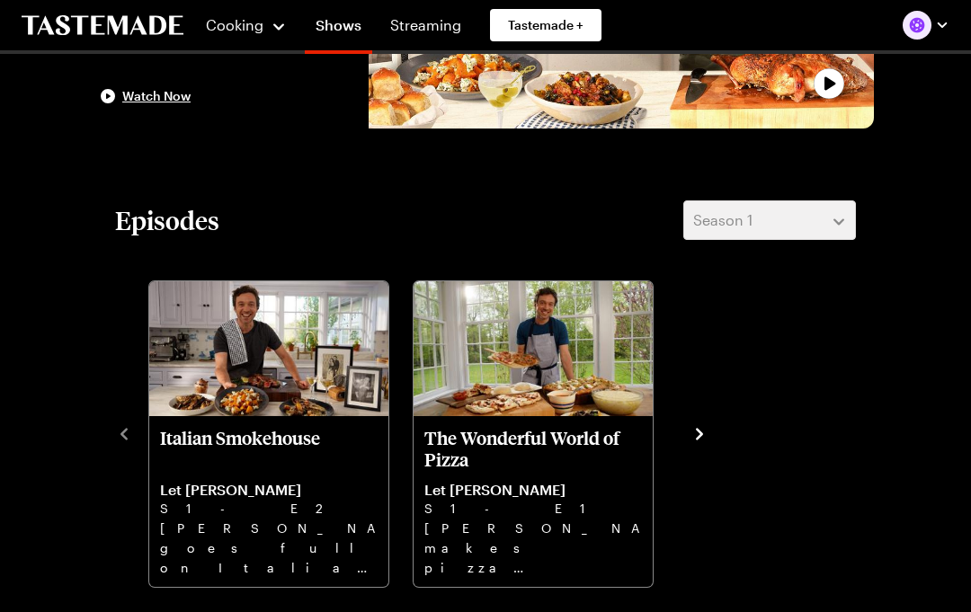
scroll to position [303, 0]
click at [565, 530] on p "Frankie makes pizza magic with two doughs, from Grilled Pizza to Grandma slices…" at bounding box center [533, 548] width 218 height 58
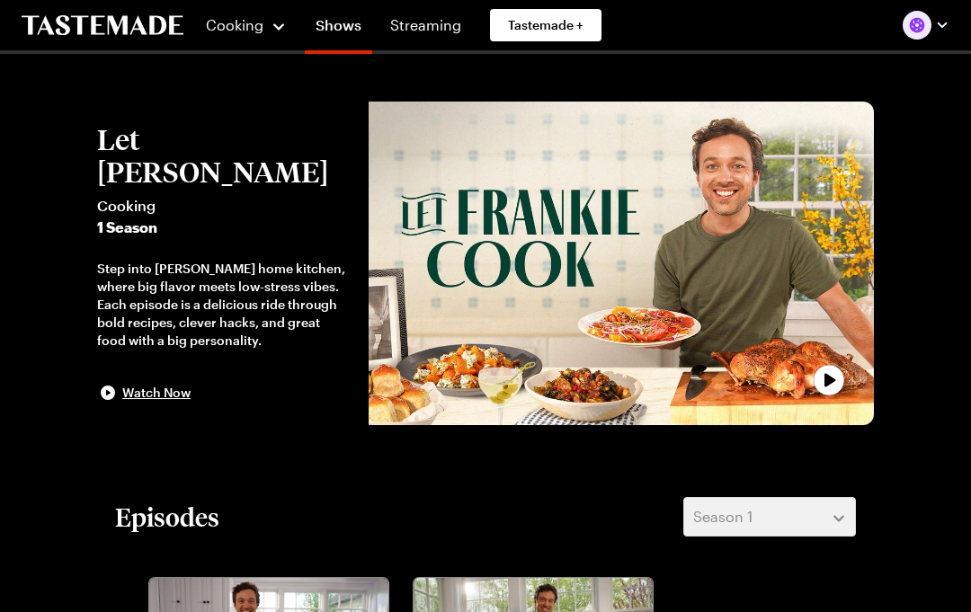
scroll to position [0, 0]
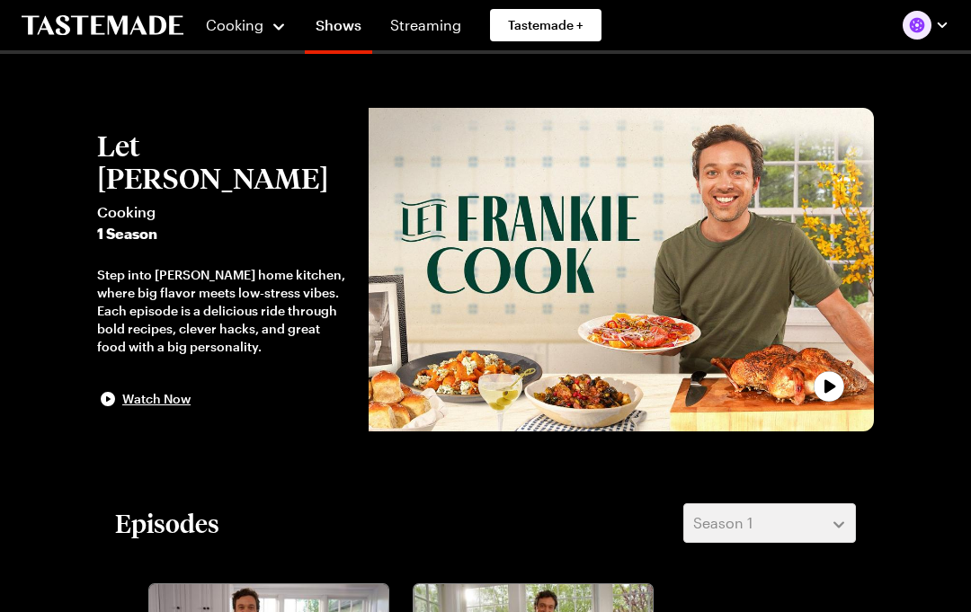
click at [240, 40] on button "Cooking" at bounding box center [246, 25] width 82 height 43
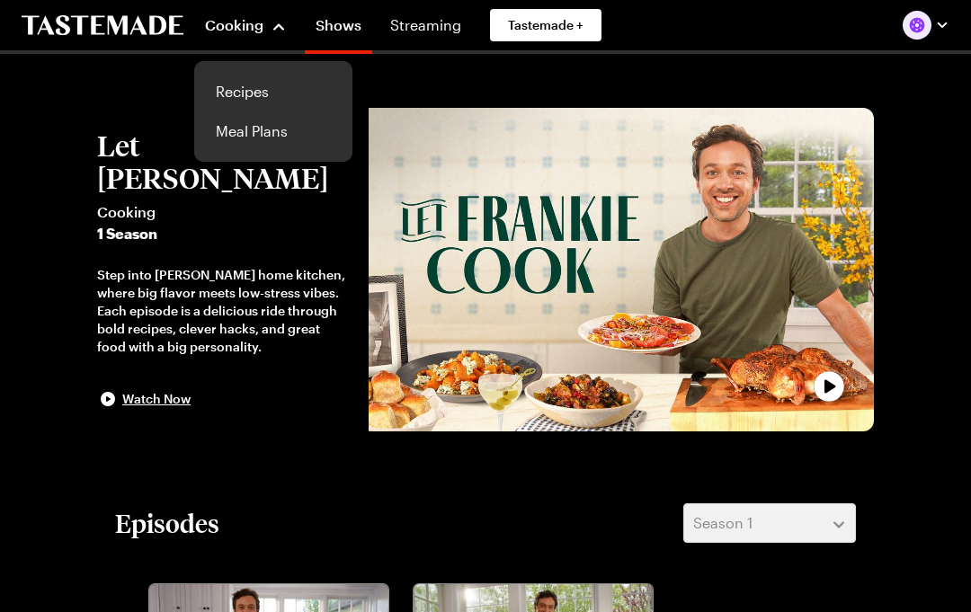
click at [221, 92] on link "Recipes" at bounding box center [273, 92] width 137 height 40
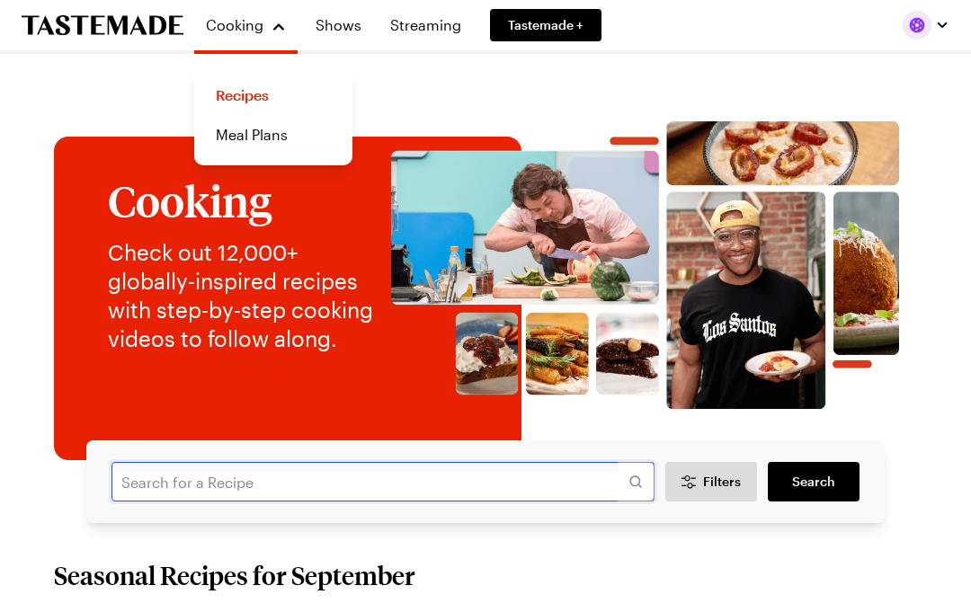
click at [446, 477] on input "text" at bounding box center [383, 482] width 543 height 40
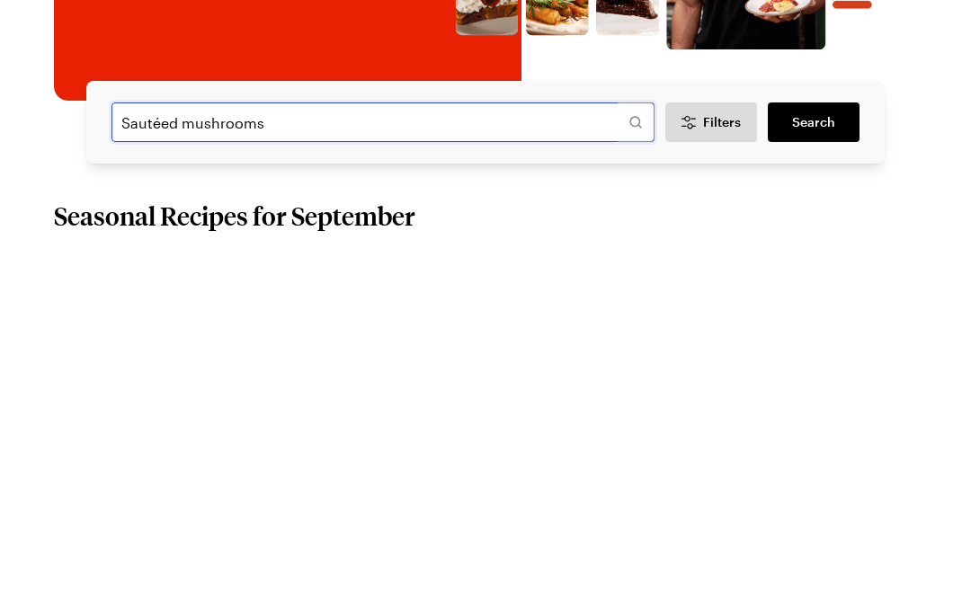
type input "Sautéed mushrooms"
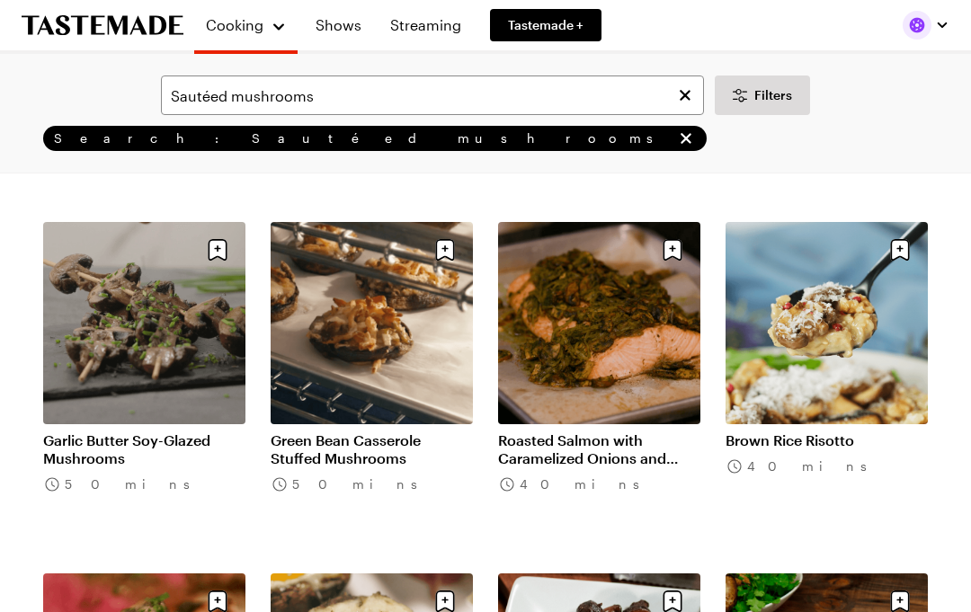
scroll to position [838, 0]
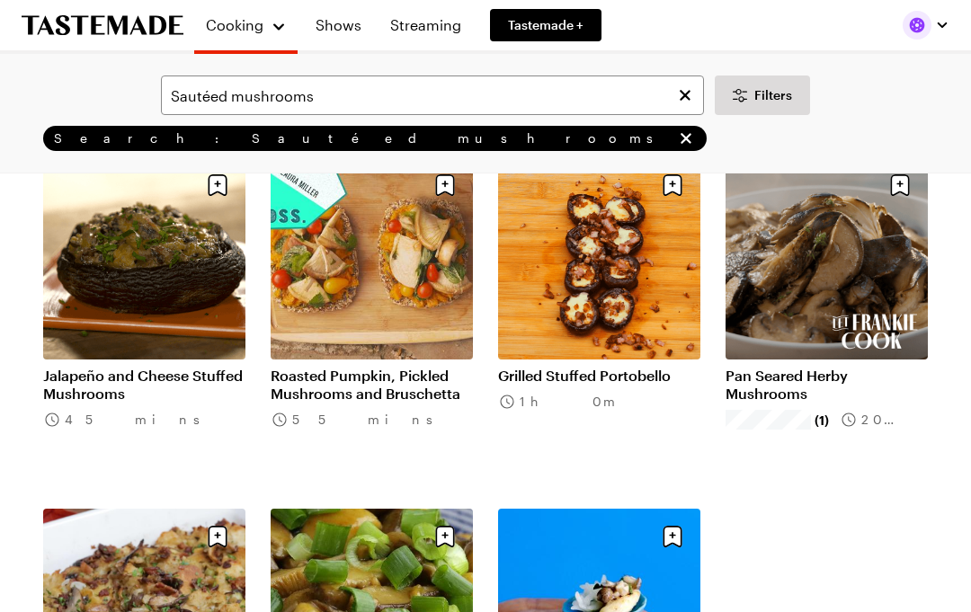
scroll to position [2271, 0]
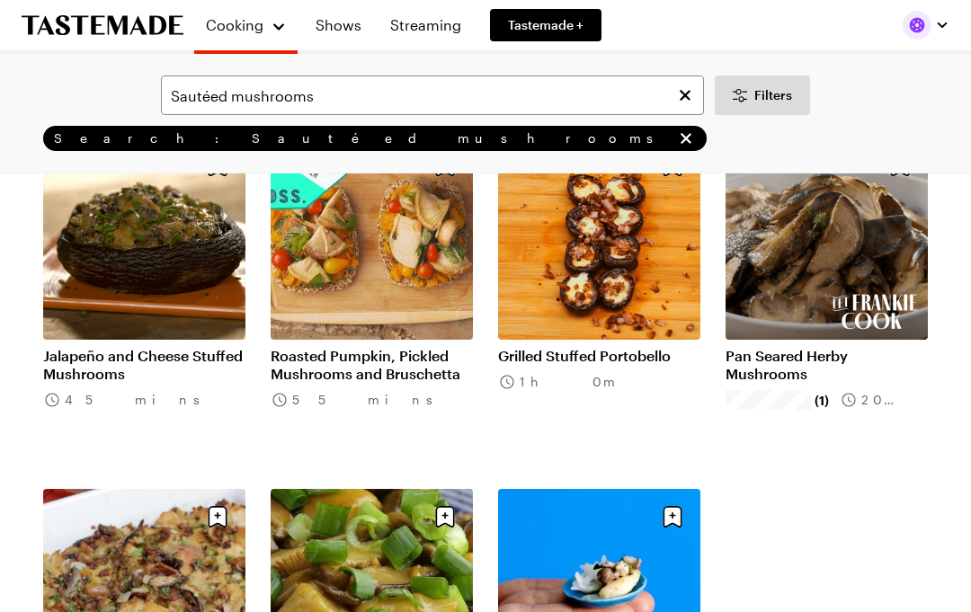
click at [796, 357] on link "Pan Seared Herby Mushrooms" at bounding box center [827, 366] width 202 height 36
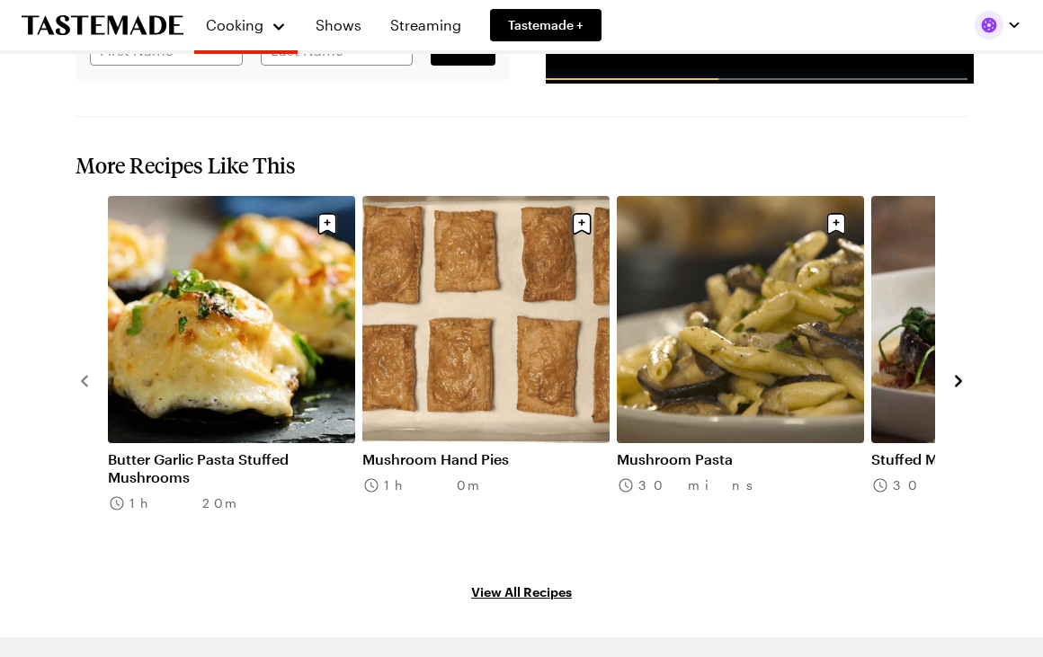
scroll to position [2179, 0]
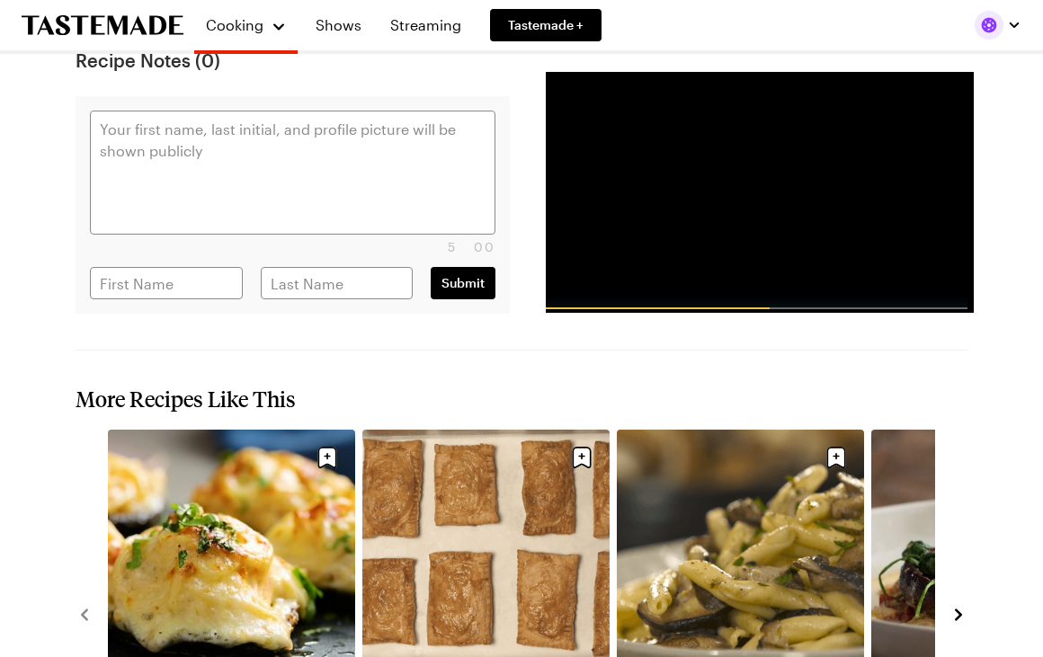
type textarea "x"
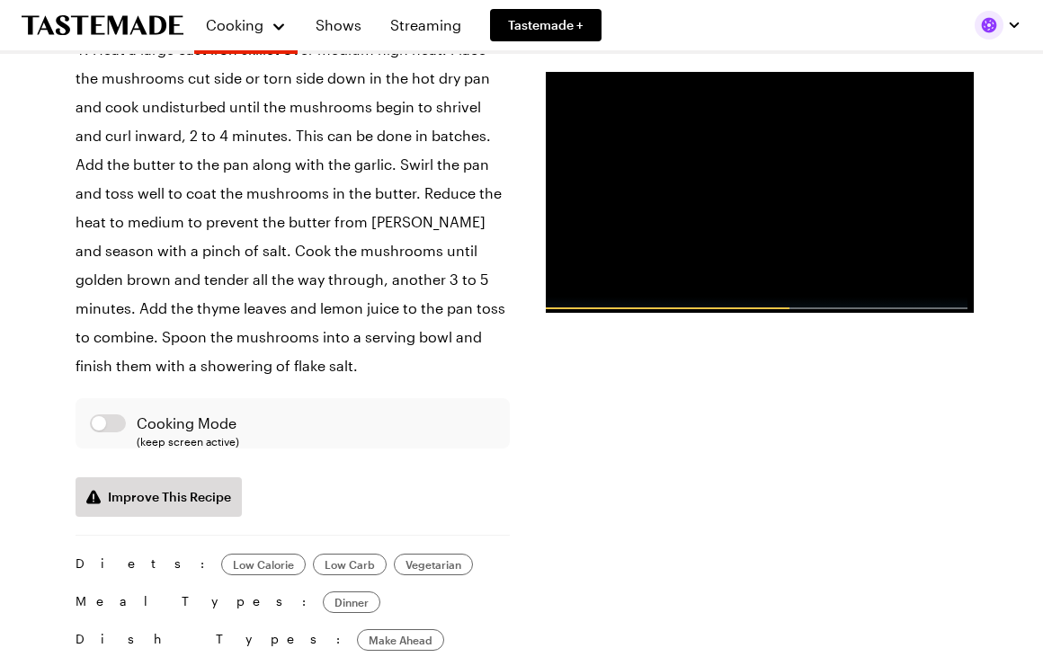
scroll to position [1086, 0]
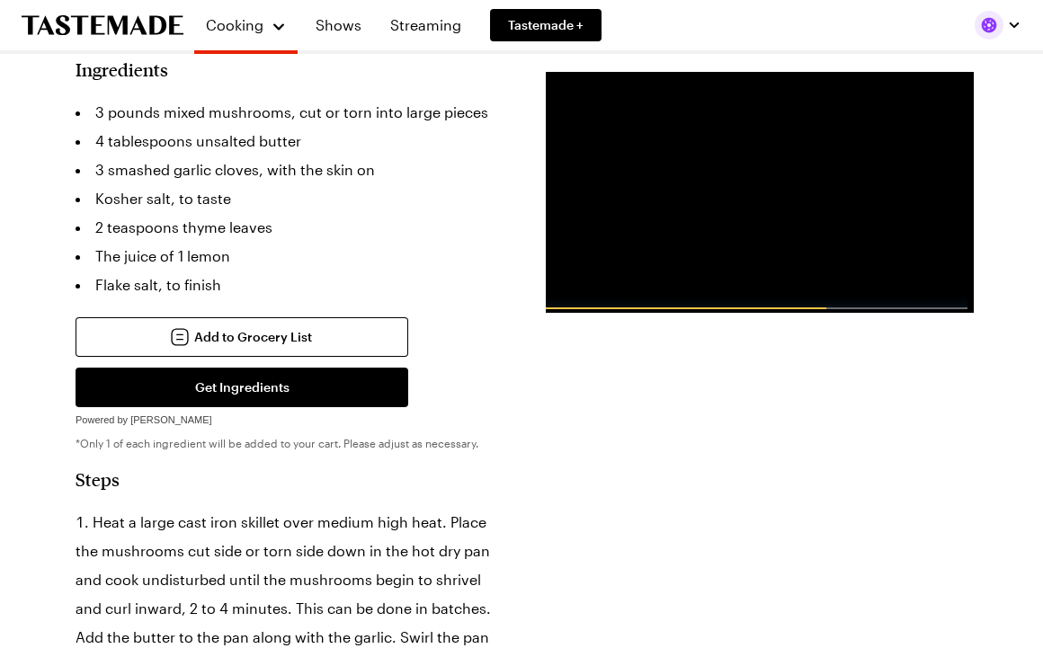
scroll to position [608, 0]
